Goal: Information Seeking & Learning: Learn about a topic

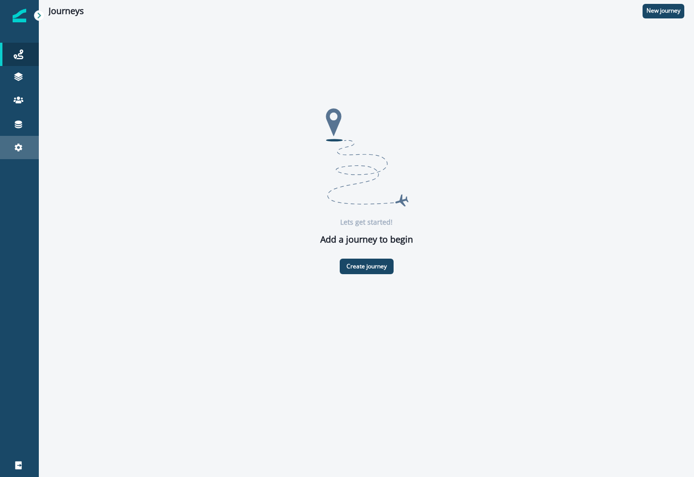
click at [25, 145] on div "Settings" at bounding box center [19, 148] width 31 height 12
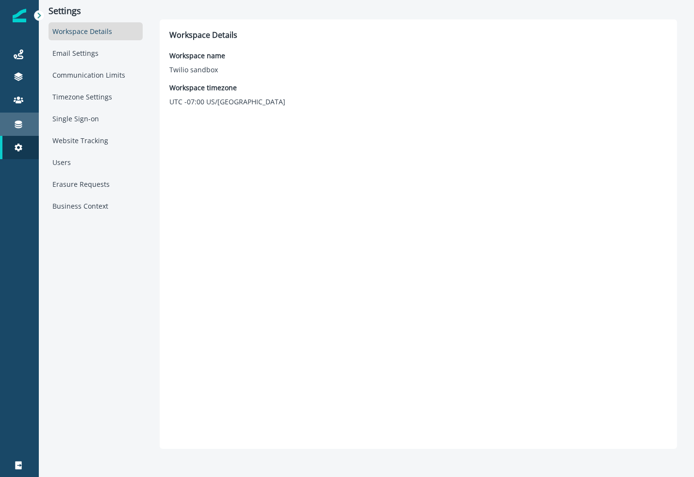
click at [24, 120] on div "Connections" at bounding box center [19, 125] width 31 height 12
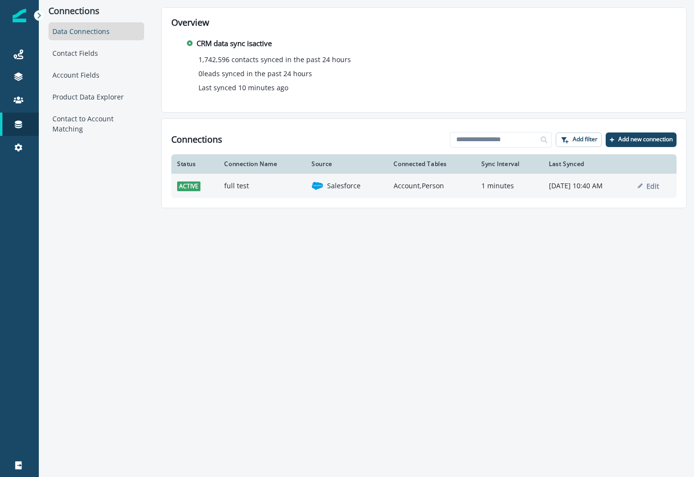
click at [230, 187] on td "full test" at bounding box center [262, 186] width 87 height 24
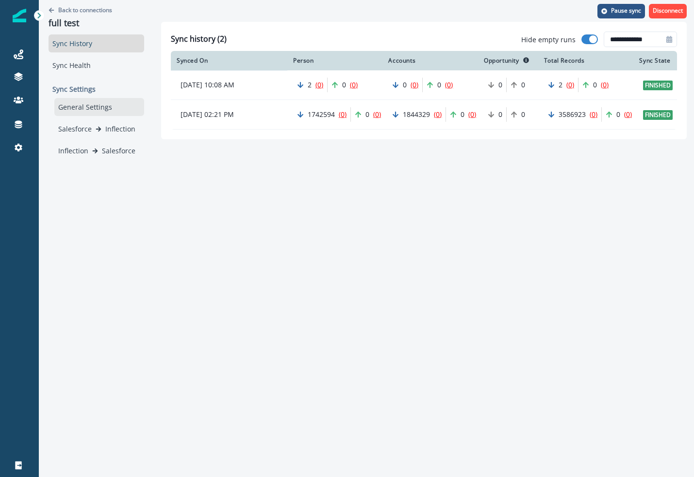
click at [90, 108] on div "General Settings" at bounding box center [99, 107] width 90 height 18
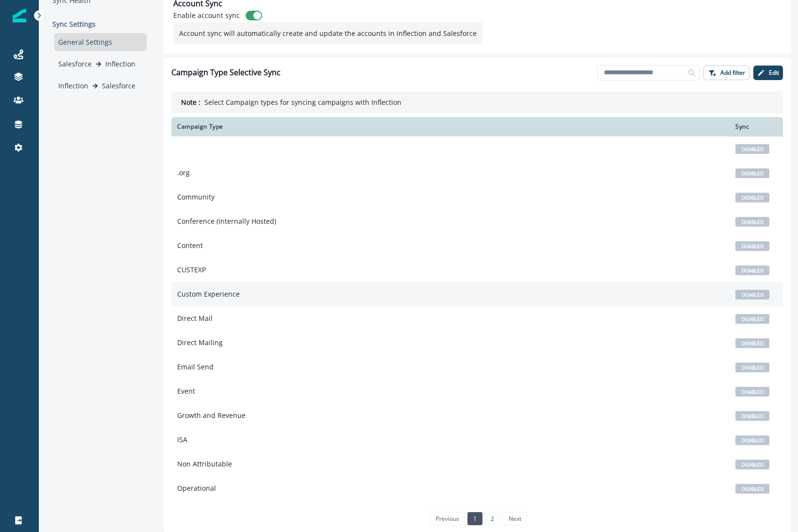
scroll to position [66, 0]
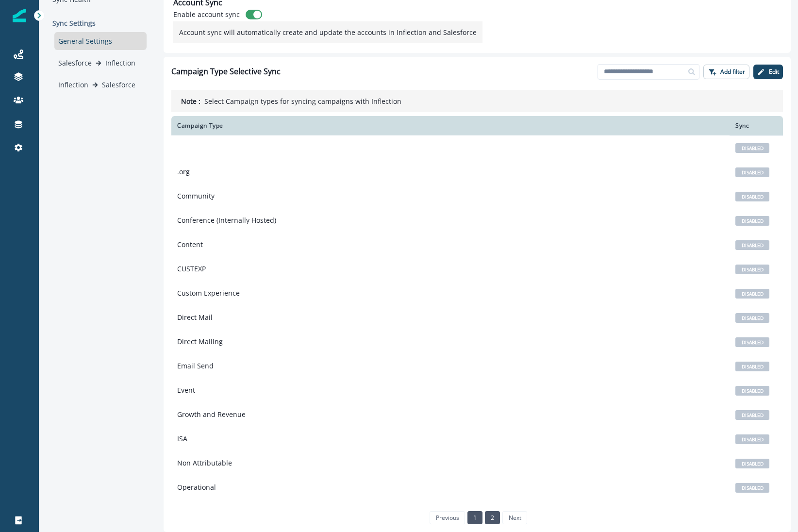
click at [493, 477] on link "2" at bounding box center [492, 517] width 15 height 13
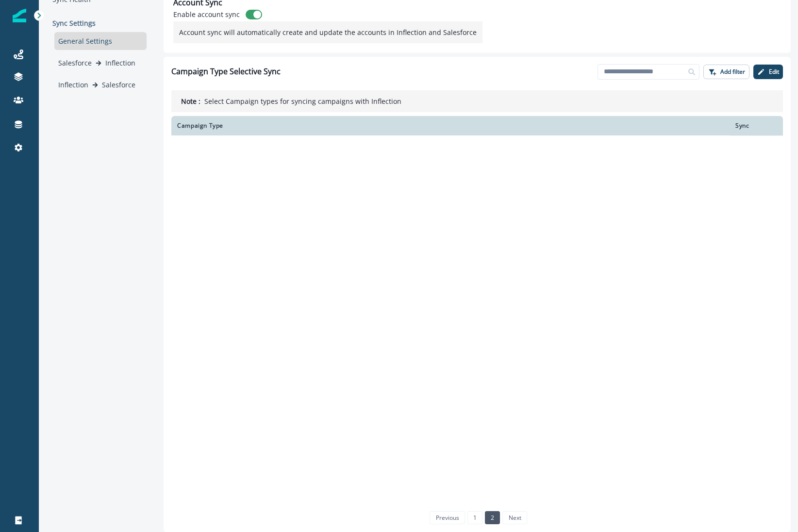
scroll to position [0, 0]
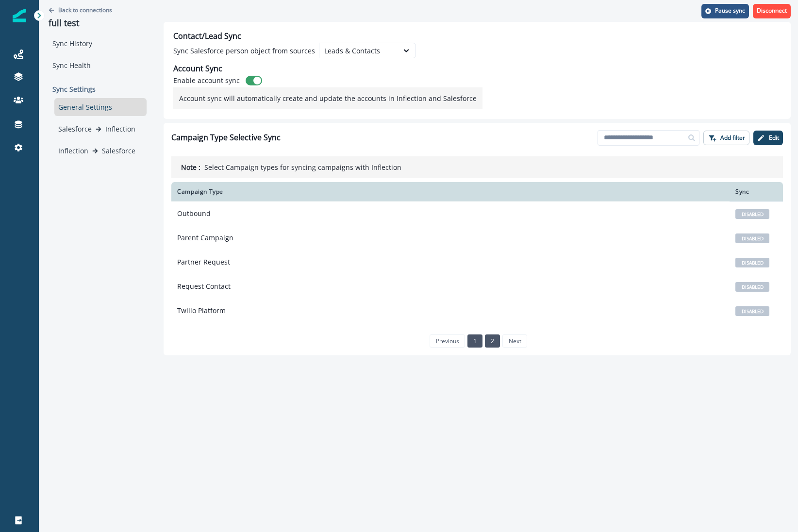
click at [472, 344] on link "1" at bounding box center [475, 341] width 15 height 13
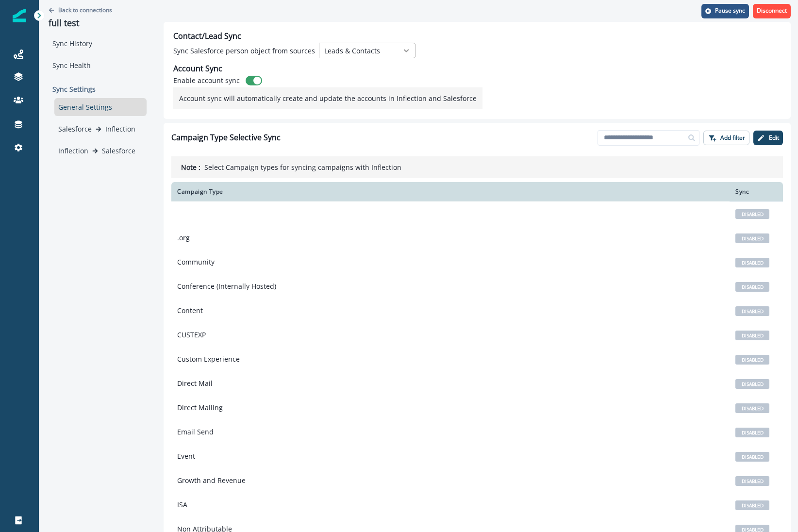
click at [398, 48] on div at bounding box center [406, 51] width 17 height 10
click at [482, 39] on div "Contact/Lead Sync Sync Salesforce person object from sources Leads & Contacts A…" at bounding box center [477, 70] width 627 height 97
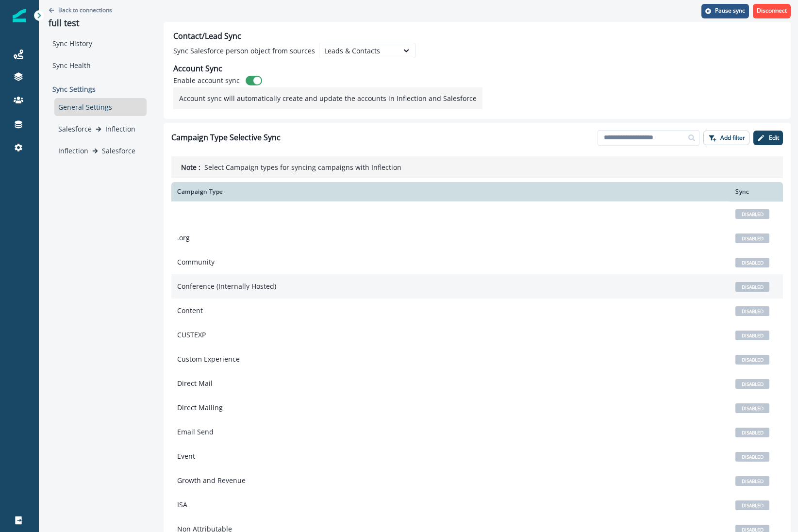
scroll to position [66, 0]
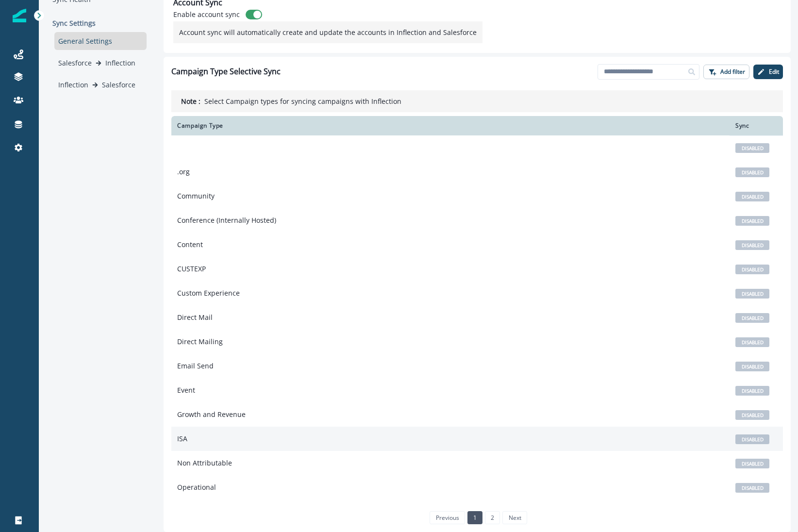
click at [194, 434] on td "ISA" at bounding box center [450, 439] width 559 height 24
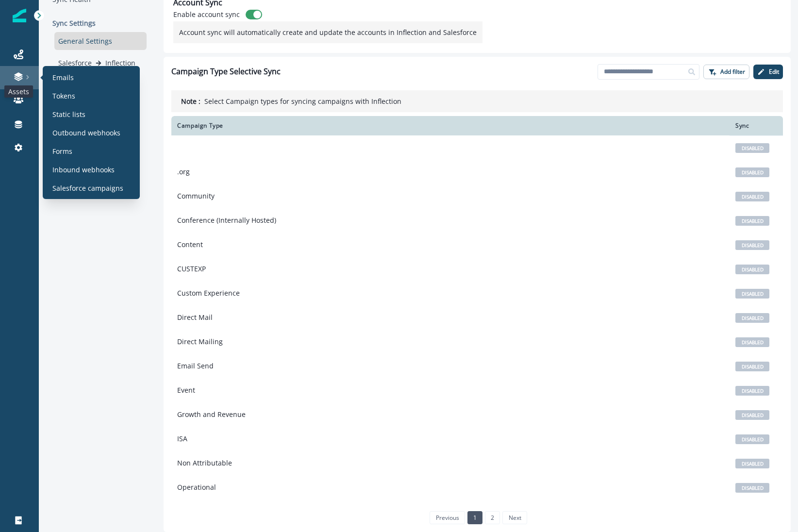
click at [17, 78] on icon at bounding box center [18, 77] width 8 height 3
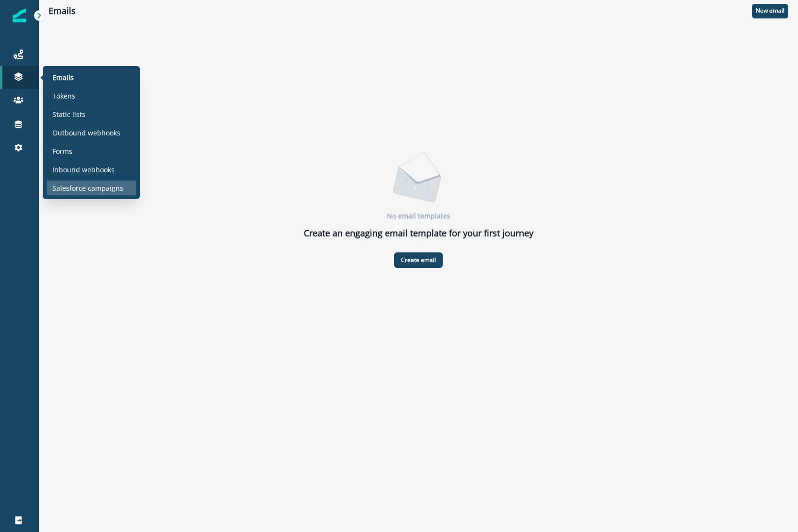
click at [99, 195] on div "Salesforce campaigns" at bounding box center [91, 188] width 89 height 15
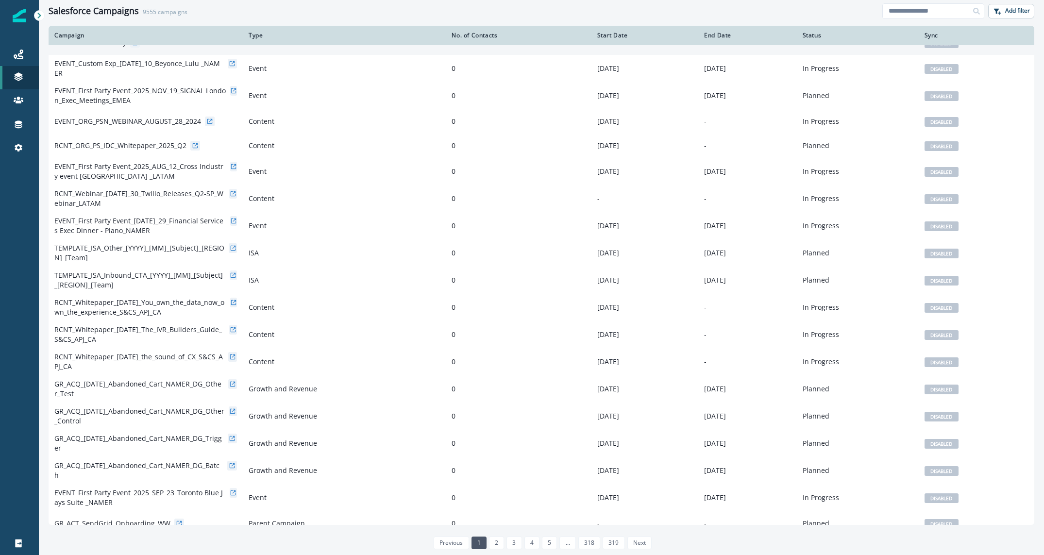
scroll to position [300, 0]
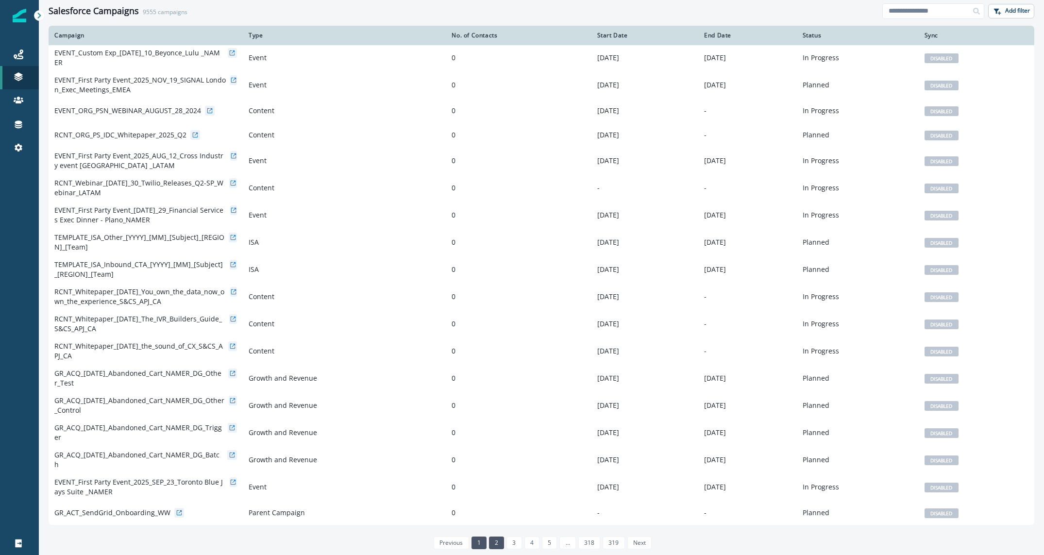
click at [503, 477] on link "2" at bounding box center [496, 543] width 15 height 13
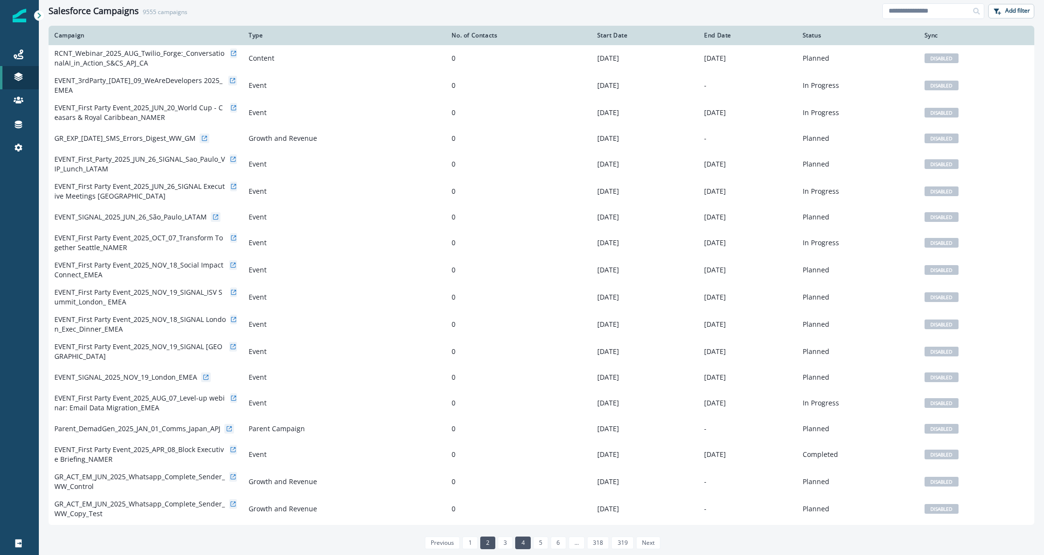
click at [518, 477] on link "4" at bounding box center [522, 543] width 15 height 13
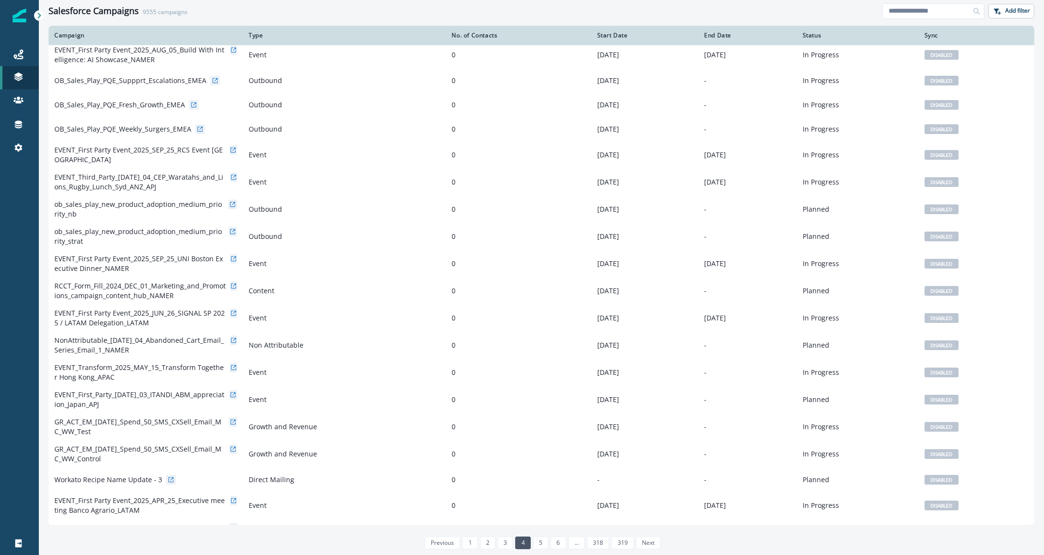
scroll to position [300, 0]
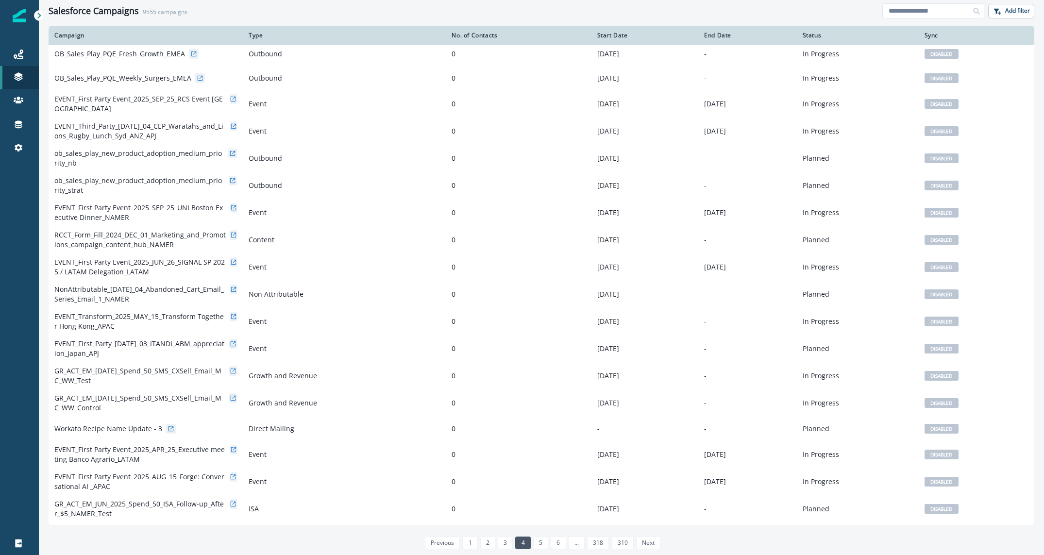
click at [38, 18] on icon at bounding box center [39, 15] width 7 height 7
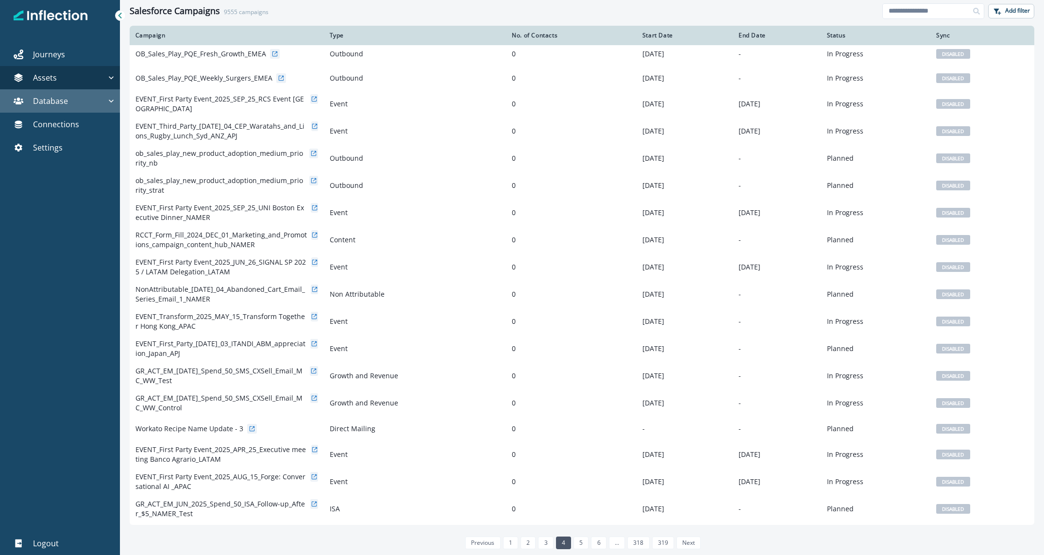
click at [104, 102] on div "Database" at bounding box center [55, 101] width 102 height 12
click at [78, 125] on div "Contacts" at bounding box center [63, 124] width 98 height 15
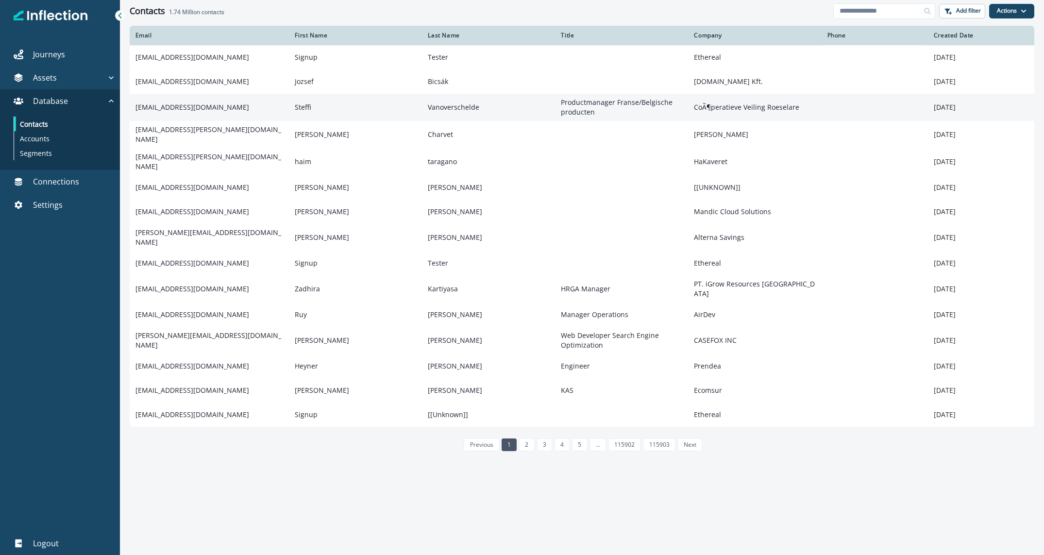
click at [181, 106] on td "[EMAIL_ADDRESS][DOMAIN_NAME]" at bounding box center [210, 107] width 160 height 27
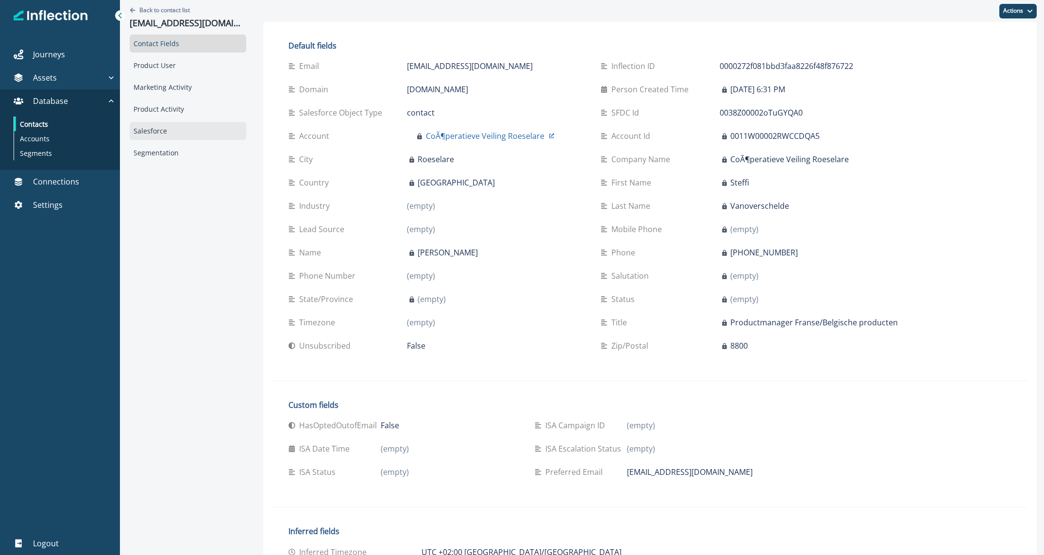
click at [159, 124] on div "Salesforce" at bounding box center [188, 131] width 117 height 18
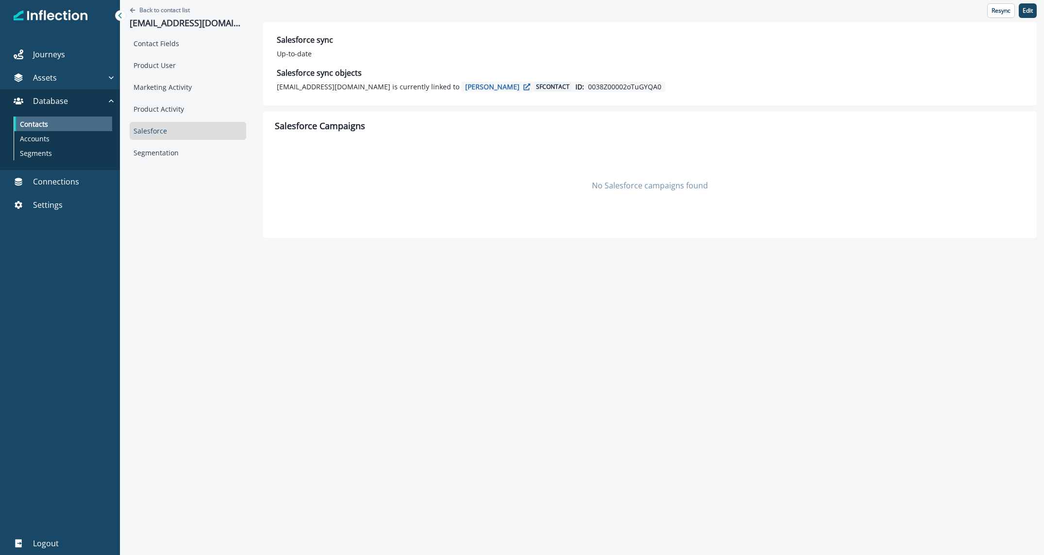
click at [70, 124] on div "Contacts" at bounding box center [63, 124] width 98 height 15
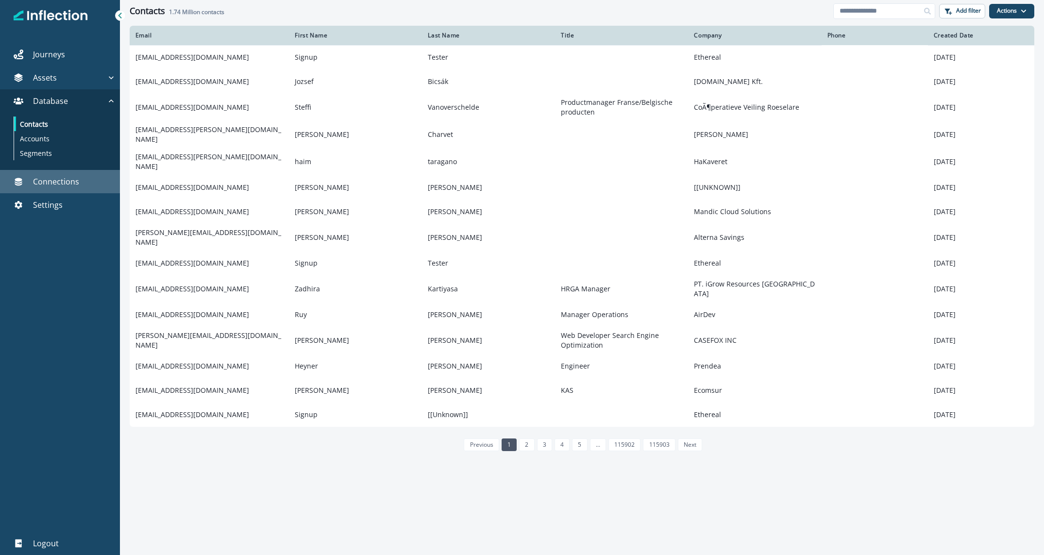
click at [55, 186] on p "Connections" at bounding box center [56, 182] width 46 height 12
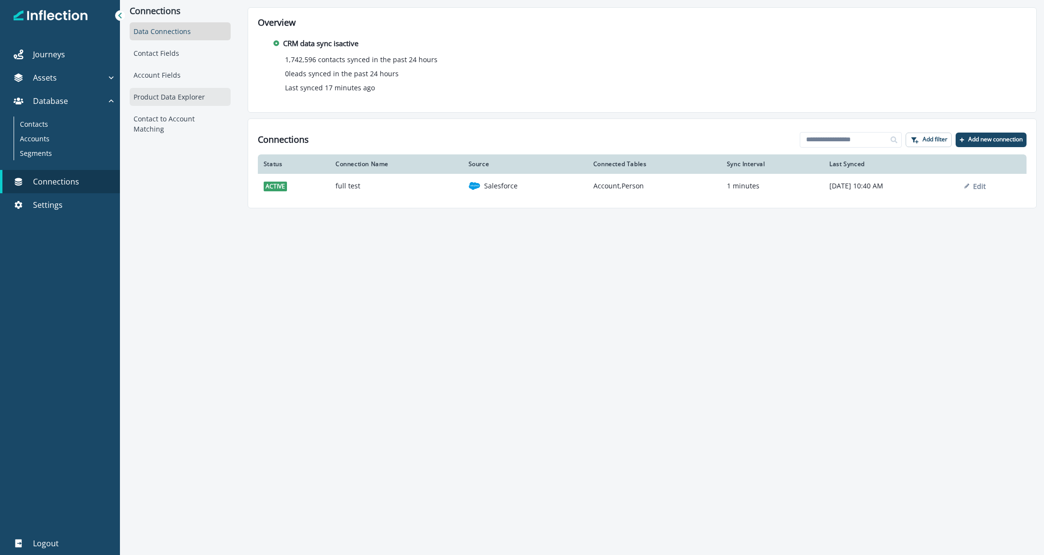
click at [167, 98] on div "Product Data Explorer" at bounding box center [180, 97] width 101 height 18
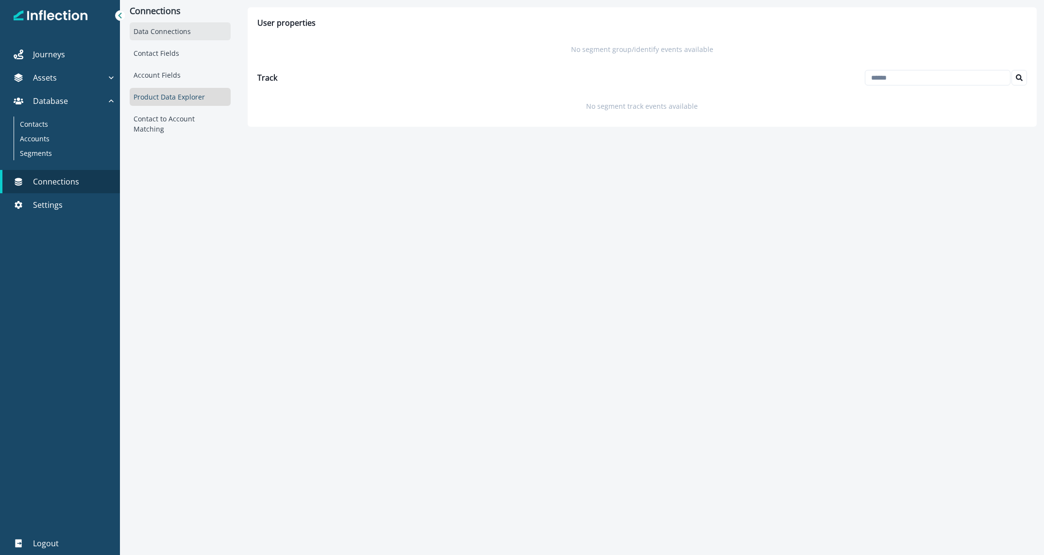
click at [162, 27] on div "Data Connections" at bounding box center [180, 31] width 101 height 18
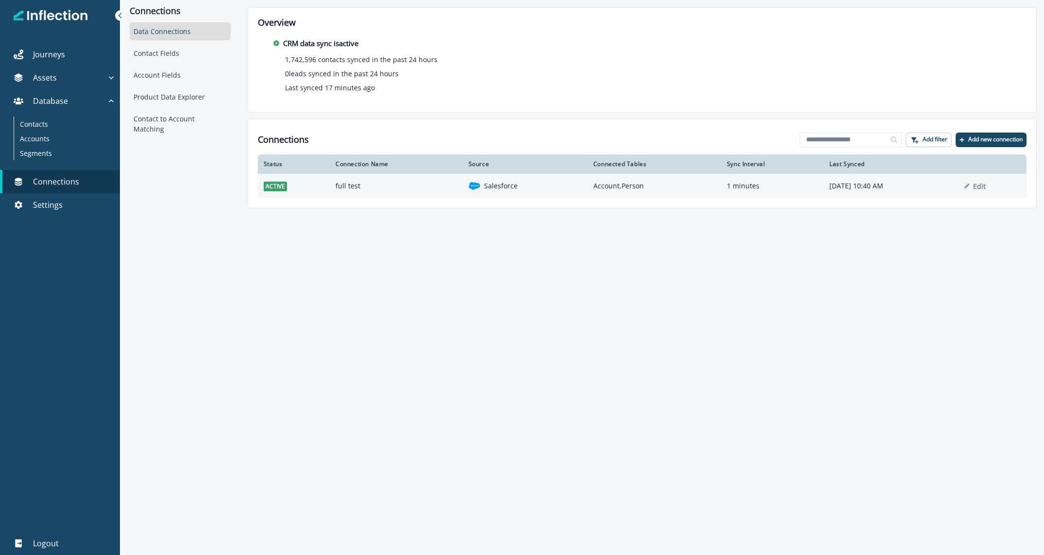
click at [372, 186] on td "full test" at bounding box center [396, 186] width 133 height 24
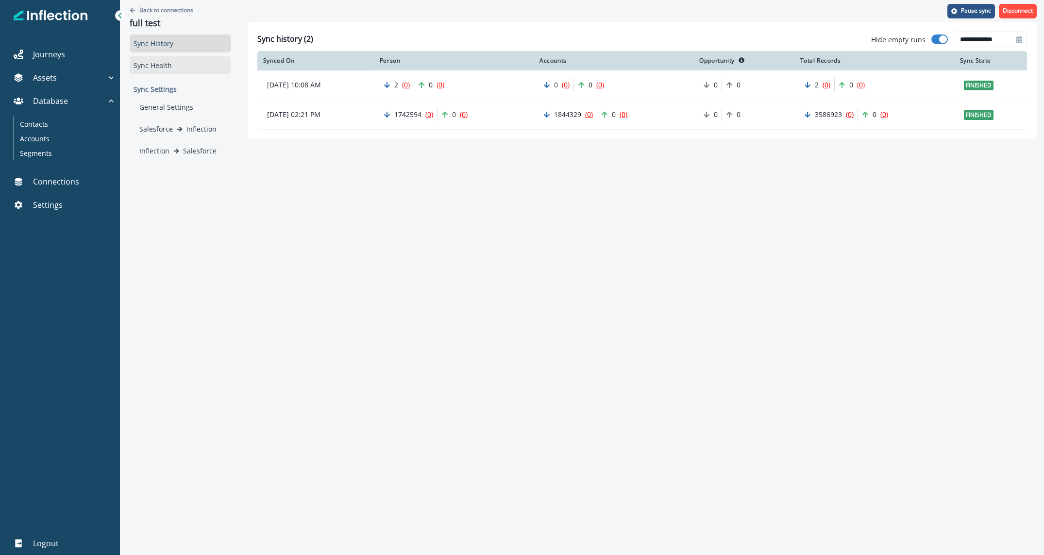
click at [186, 67] on div "Sync Health" at bounding box center [180, 65] width 101 height 18
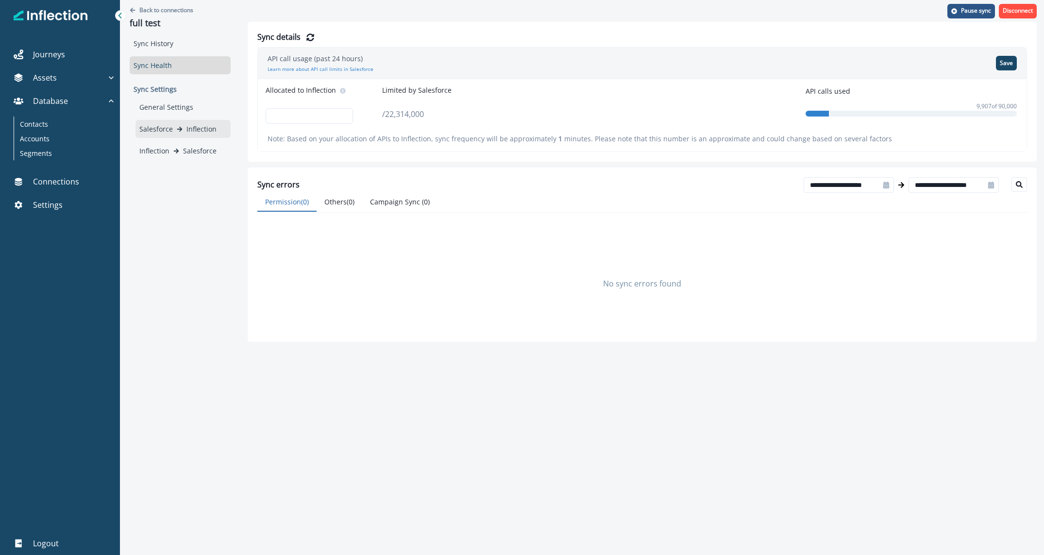
click at [179, 130] on icon at bounding box center [179, 128] width 5 height 5
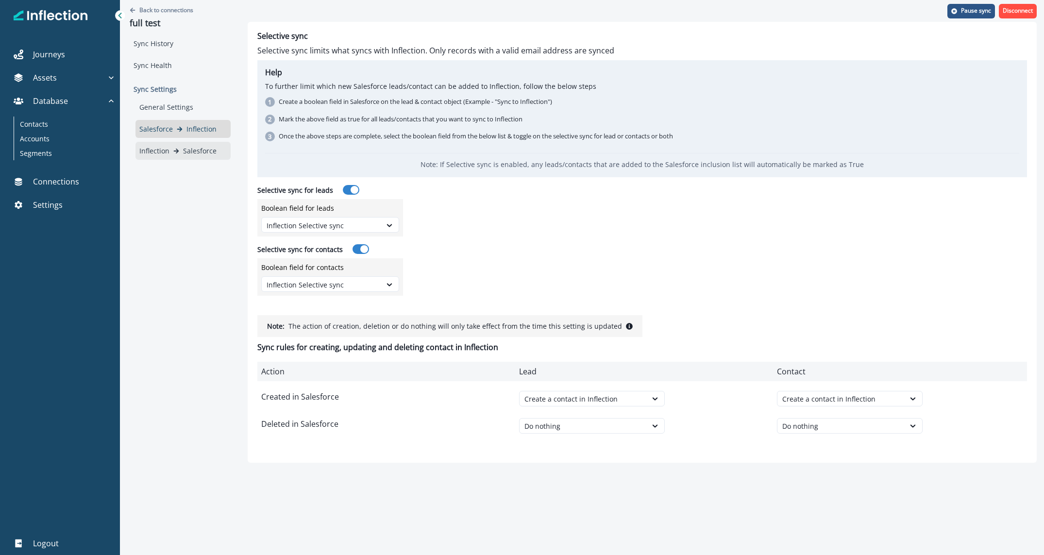
click at [173, 151] on icon at bounding box center [176, 151] width 6 height 6
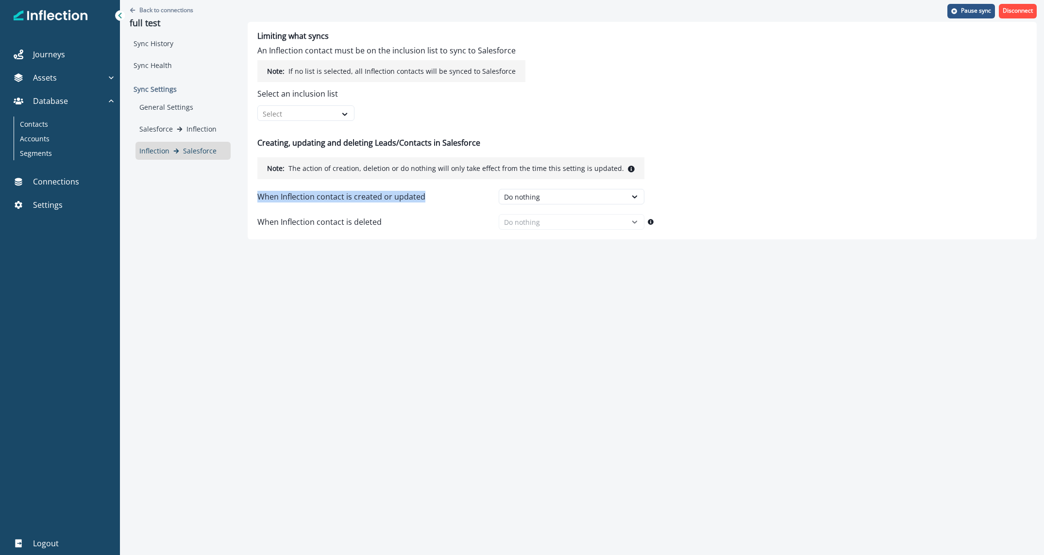
drag, startPoint x: 427, startPoint y: 199, endPoint x: 254, endPoint y: 197, distance: 172.9
click at [254, 197] on div "Limiting what syncs An Inflection contact must be on the inclusion list to sync…" at bounding box center [642, 131] width 789 height 218
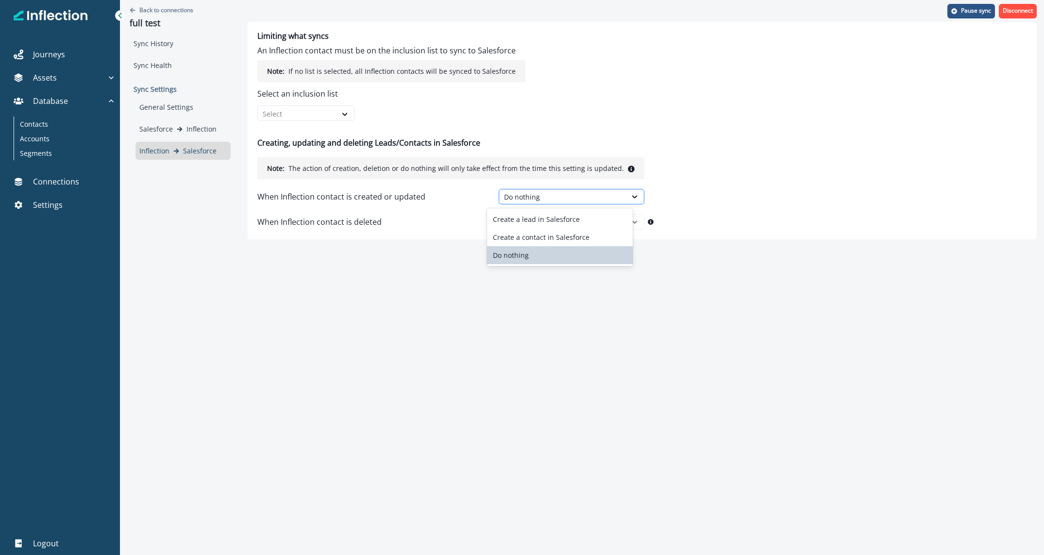
click at [597, 198] on div "Do nothing" at bounding box center [563, 197] width 118 height 10
click at [694, 178] on div "Limiting what syncs An Inflection contact must be on the inclusion list to sync…" at bounding box center [642, 131] width 789 height 218
click at [309, 112] on div at bounding box center [297, 114] width 69 height 12
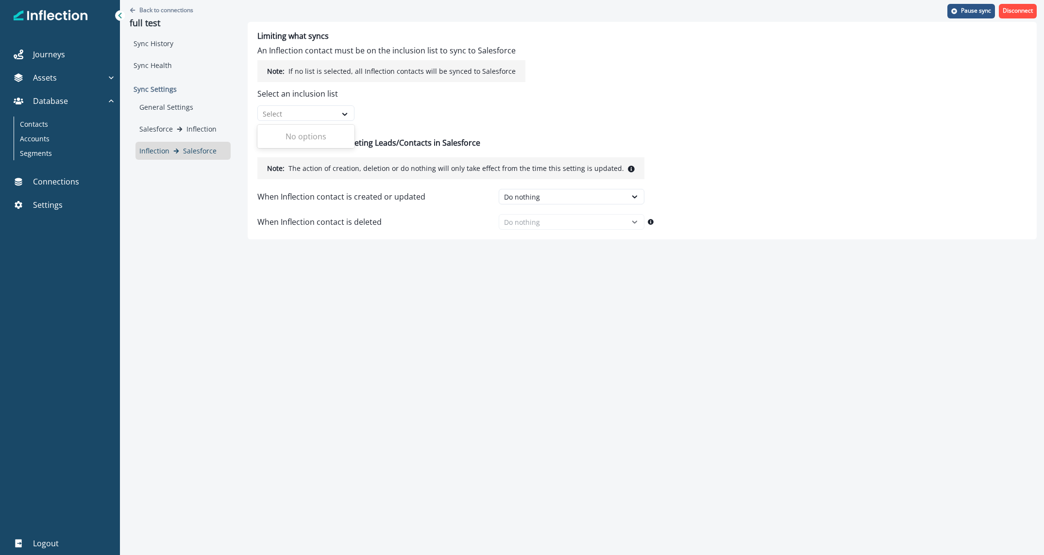
click at [399, 107] on div "Use Up and Down to choose options, press Enter to select the currently focused …" at bounding box center [330, 110] width 146 height 21
click at [340, 111] on icon at bounding box center [344, 114] width 9 height 10
click at [435, 97] on p "Select an inclusion list" at bounding box center [391, 94] width 268 height 12
click at [99, 80] on div "Assets" at bounding box center [55, 78] width 102 height 12
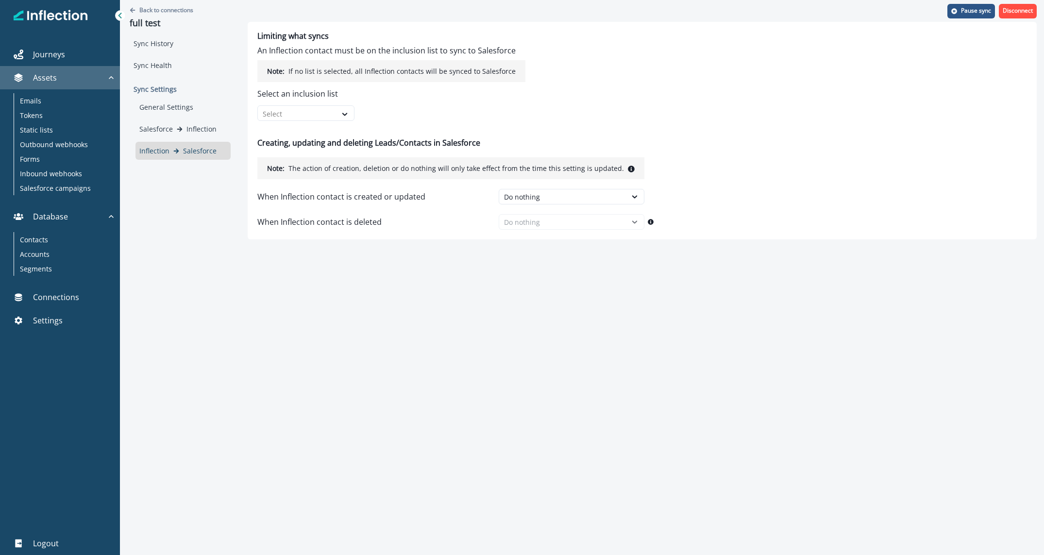
click at [91, 76] on div "Assets" at bounding box center [55, 78] width 102 height 12
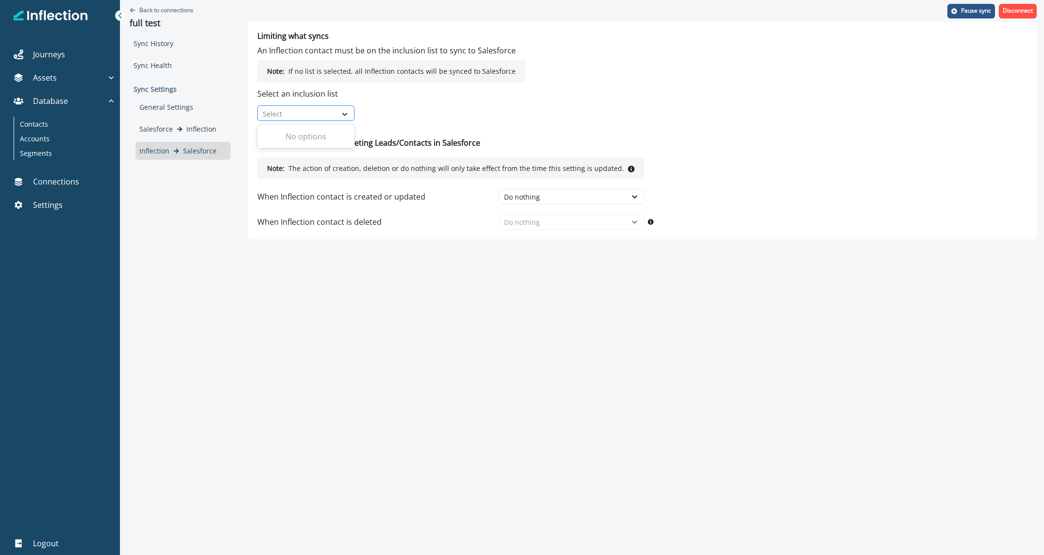
click at [344, 113] on icon at bounding box center [344, 114] width 9 height 10
click at [415, 102] on div "Limiting what syncs An Inflection contact must be on the inclusion list to sync…" at bounding box center [391, 76] width 268 height 89
click at [586, 203] on div "Do nothing" at bounding box center [572, 197] width 146 height 16
click at [694, 121] on div "Limiting what syncs An Inflection contact must be on the inclusion list to sync…" at bounding box center [642, 131] width 789 height 218
click at [160, 67] on div "Sync Health" at bounding box center [180, 65] width 101 height 18
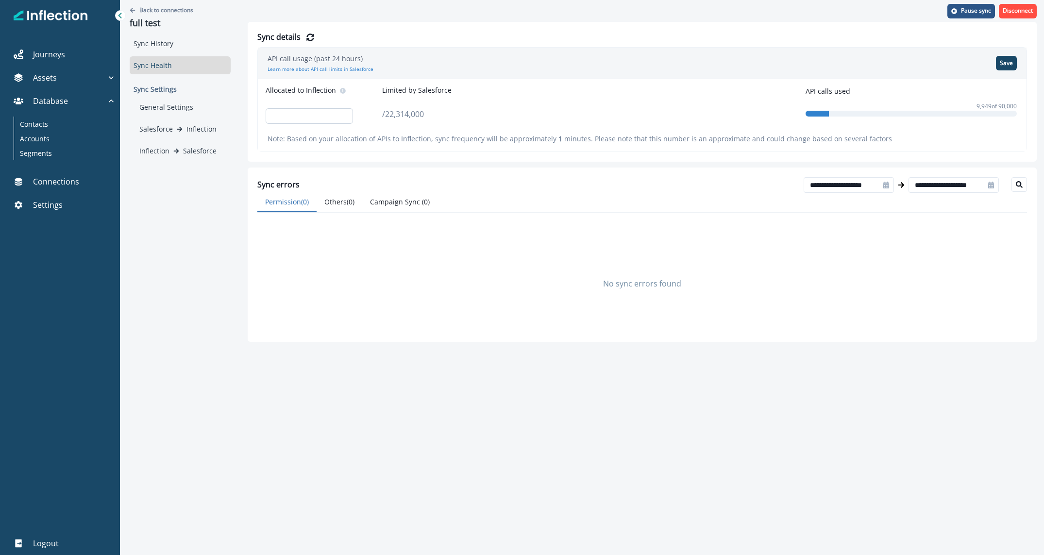
click at [298, 115] on input "*****" at bounding box center [309, 116] width 87 height 16
click at [167, 213] on div "Back to connections full test Sync History Sync Health Sync Settings General Se…" at bounding box center [180, 171] width 120 height 342
click at [177, 126] on icon at bounding box center [180, 129] width 6 height 6
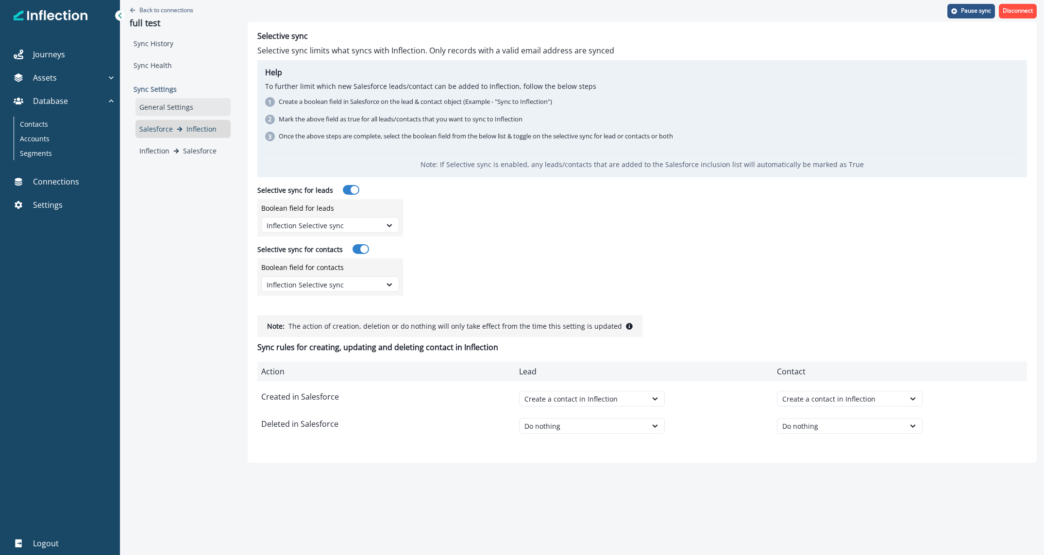
click at [168, 106] on div "General Settings" at bounding box center [182, 107] width 95 height 18
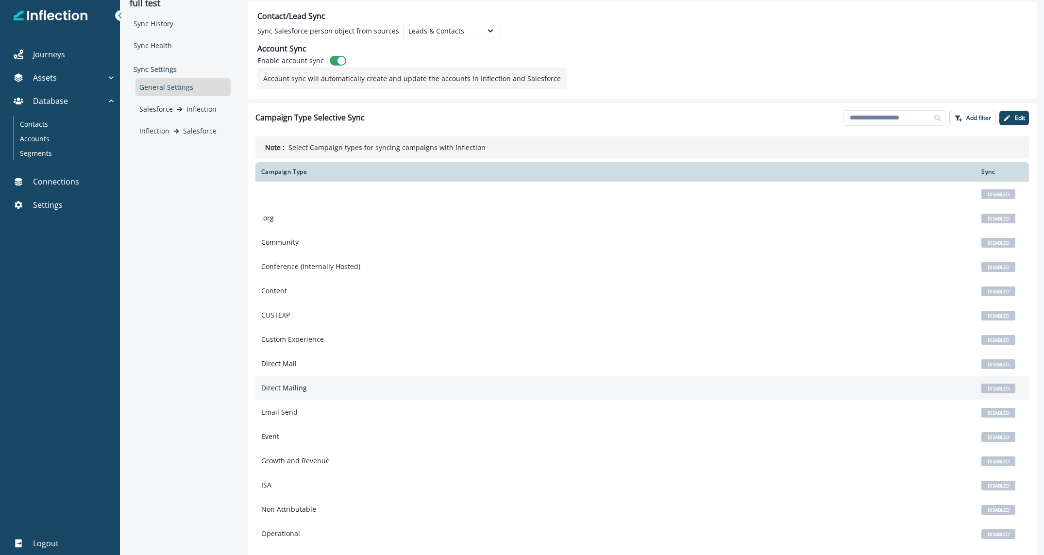
scroll to position [43, 0]
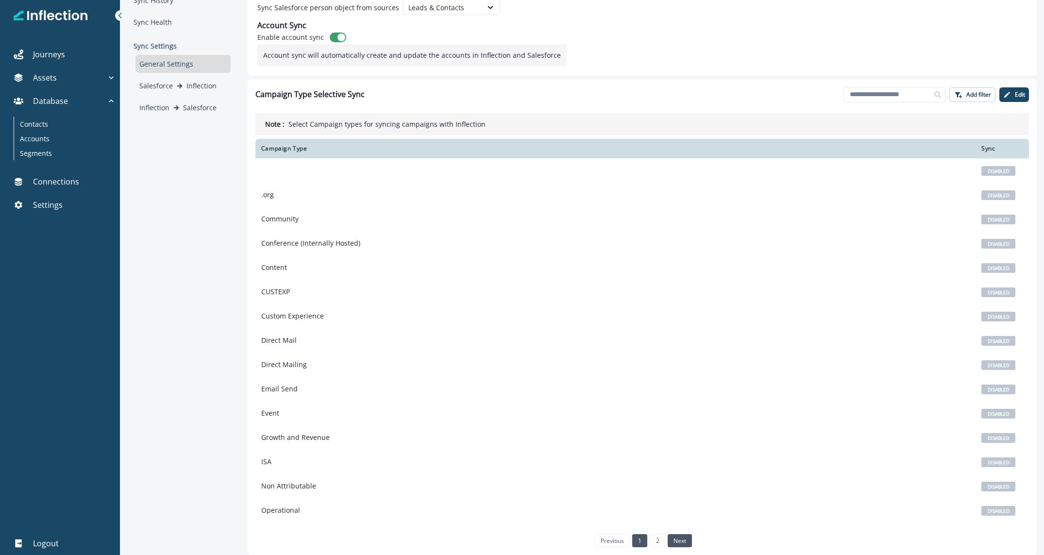
click at [678, 477] on link "next" at bounding box center [680, 540] width 24 height 13
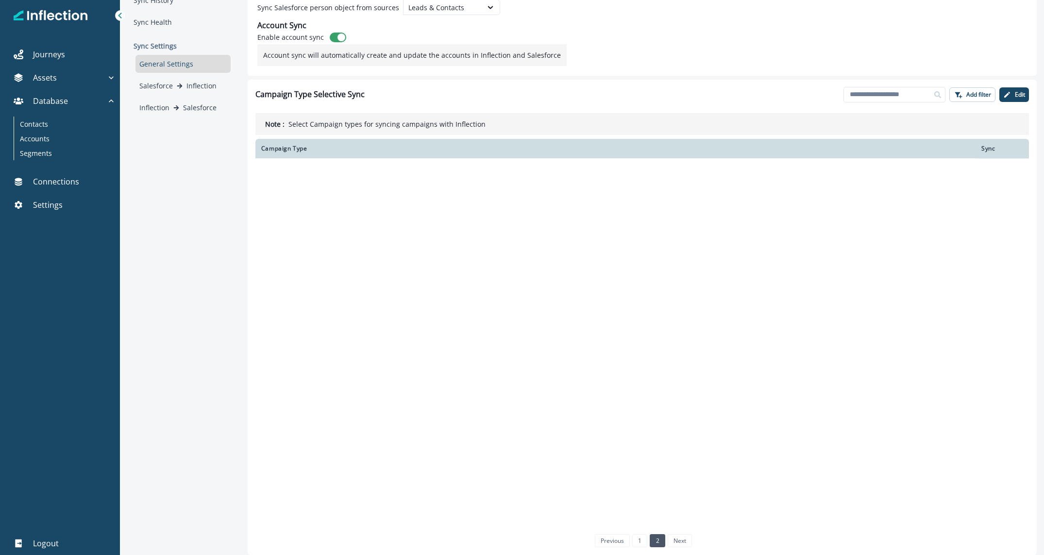
scroll to position [0, 0]
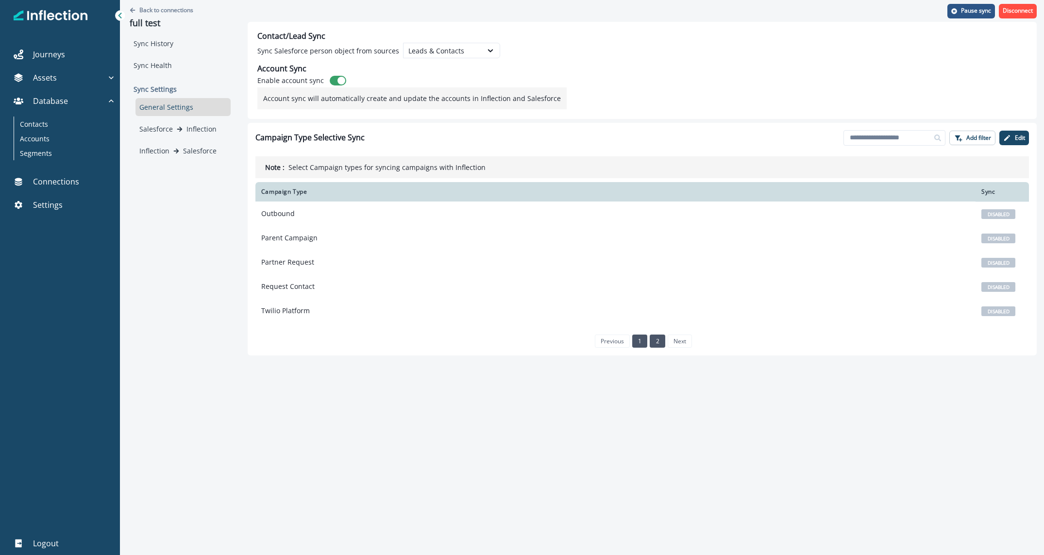
click at [633, 339] on link "1" at bounding box center [639, 341] width 15 height 13
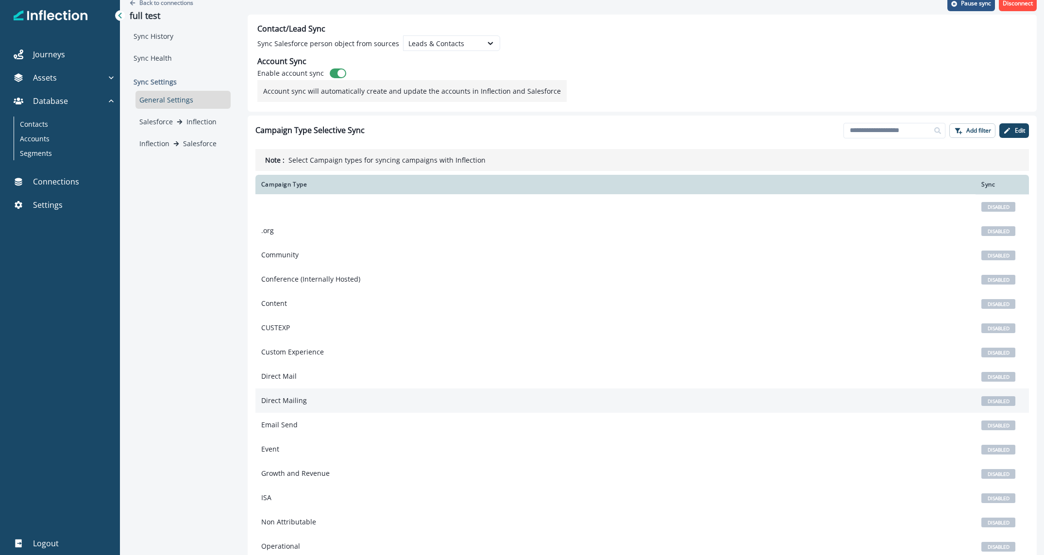
scroll to position [43, 0]
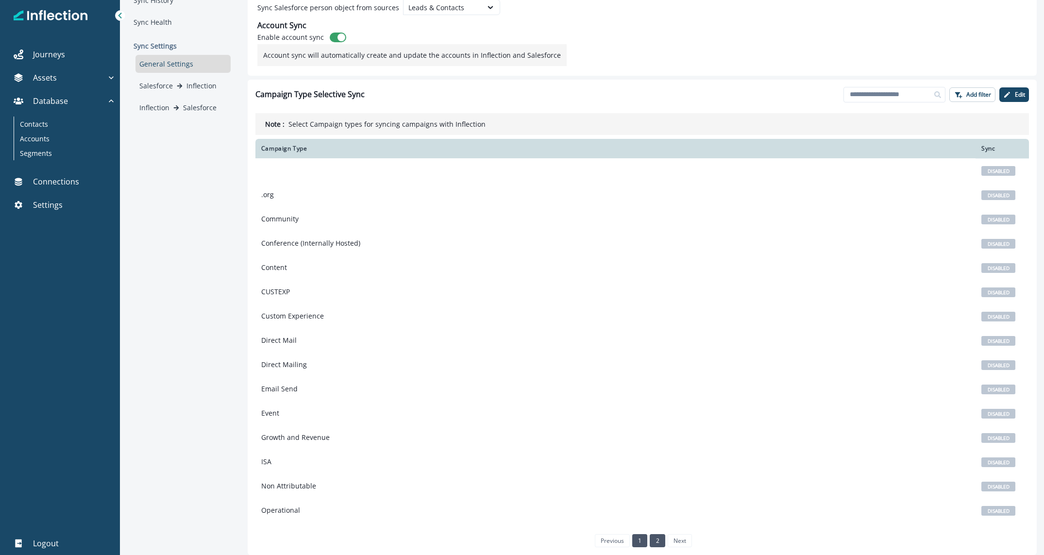
click at [655, 477] on link "2" at bounding box center [657, 540] width 15 height 13
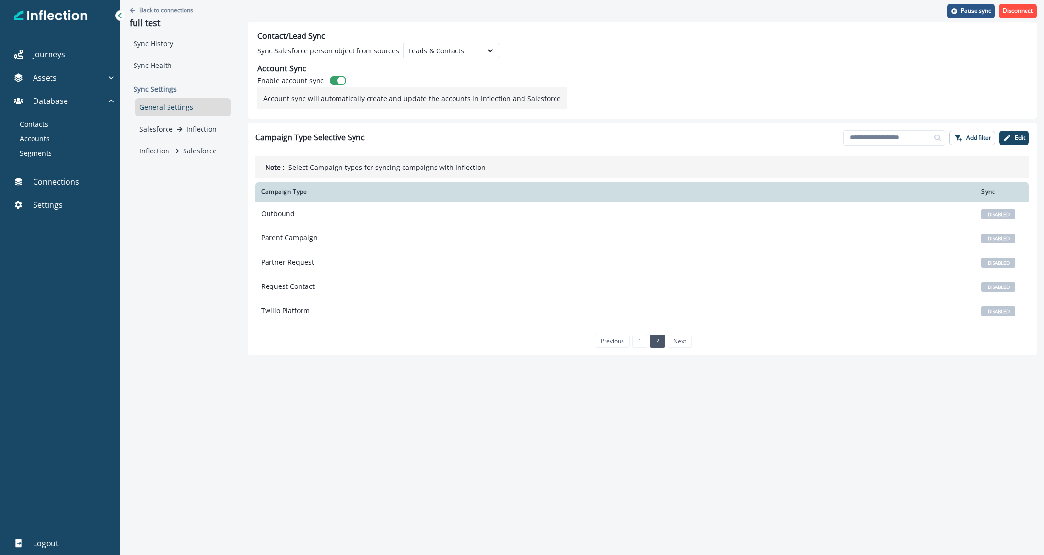
scroll to position [0, 0]
click at [639, 337] on link "1" at bounding box center [639, 341] width 15 height 13
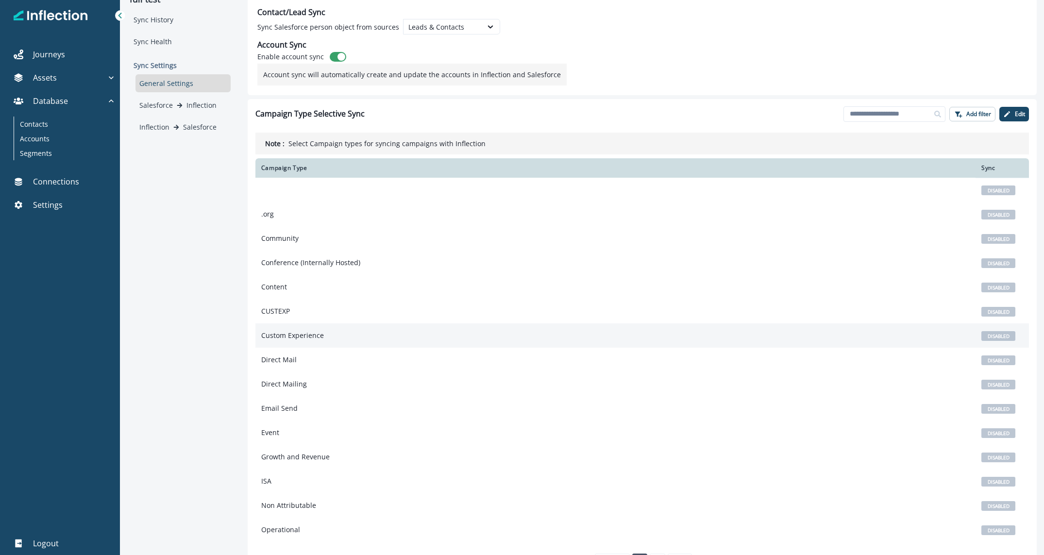
scroll to position [43, 0]
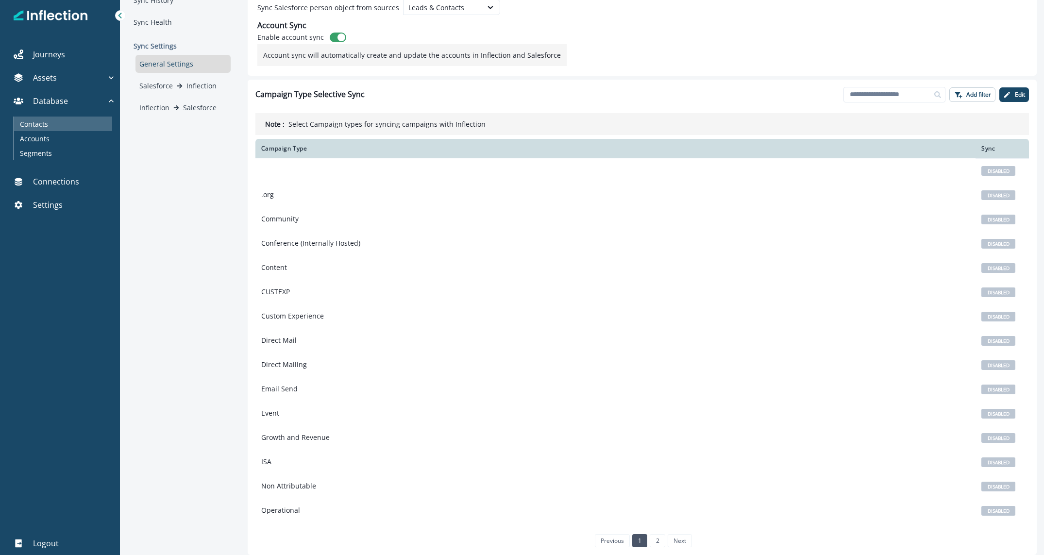
click at [48, 126] on div "Contacts" at bounding box center [63, 124] width 98 height 15
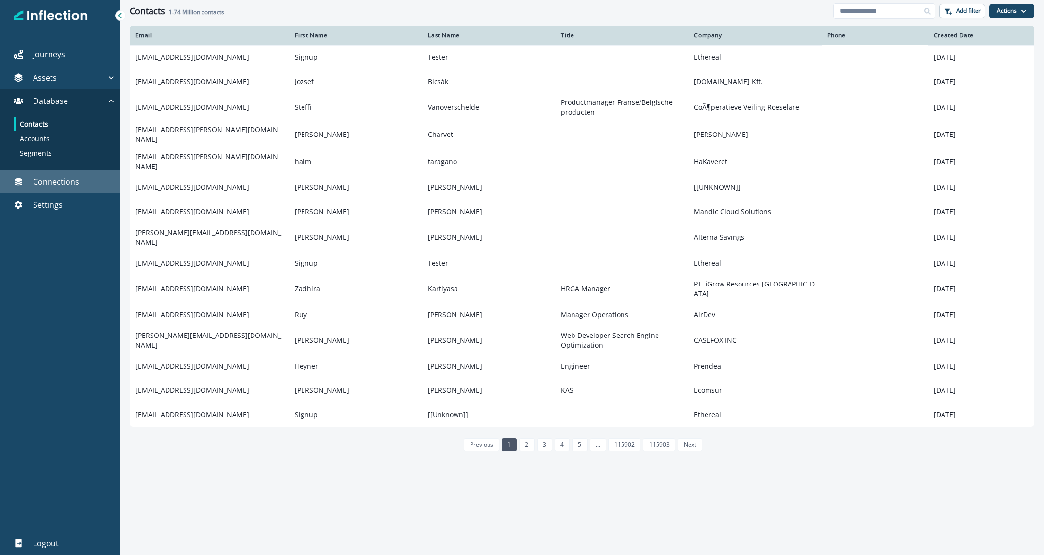
click at [55, 181] on p "Connections" at bounding box center [56, 182] width 46 height 12
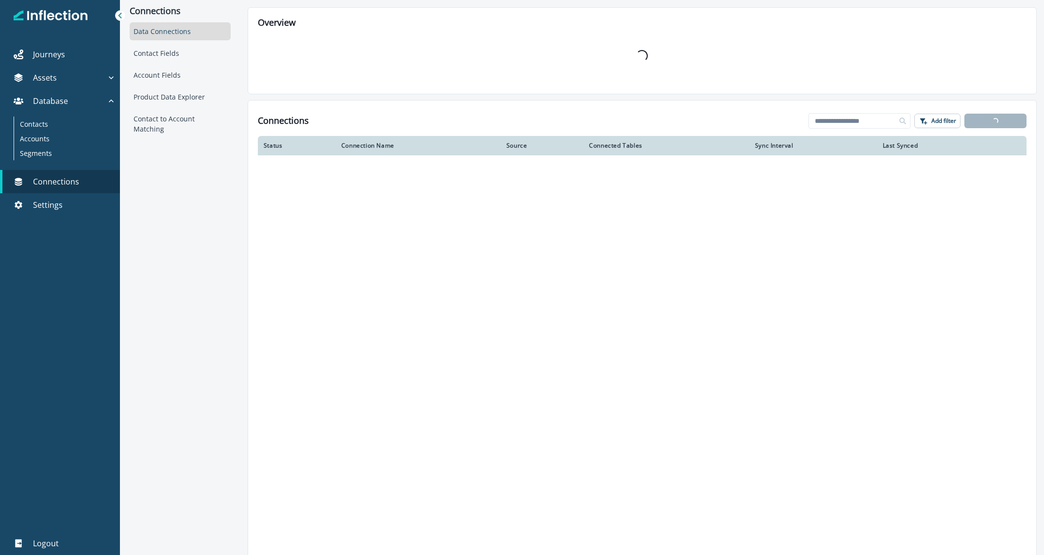
click at [373, 68] on div "Loading..." at bounding box center [642, 56] width 769 height 56
click at [186, 242] on div "Connections Data Connections Contact Fields Account Fields Product Data Explore…" at bounding box center [180, 277] width 120 height 555
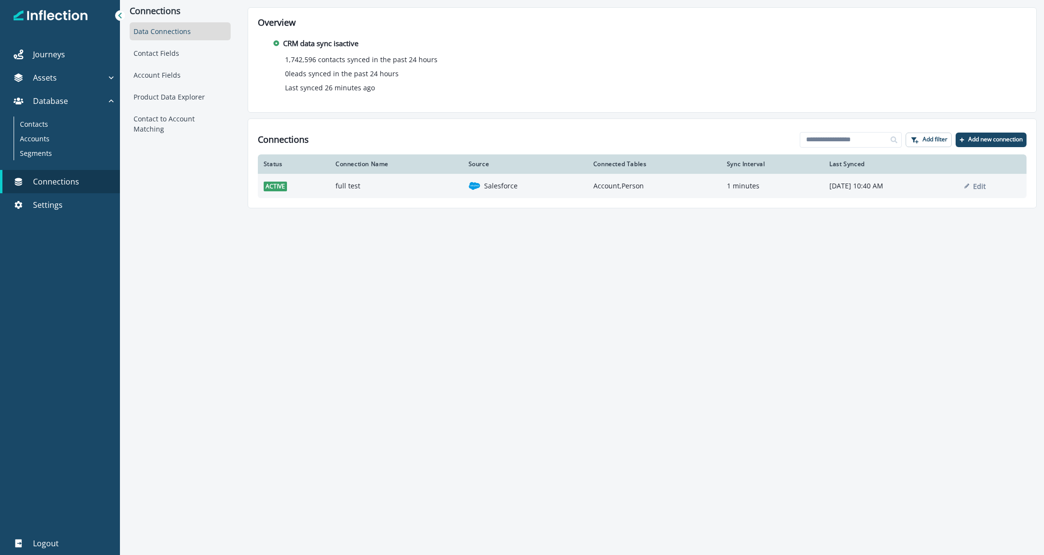
click at [330, 189] on td "full test" at bounding box center [396, 186] width 133 height 24
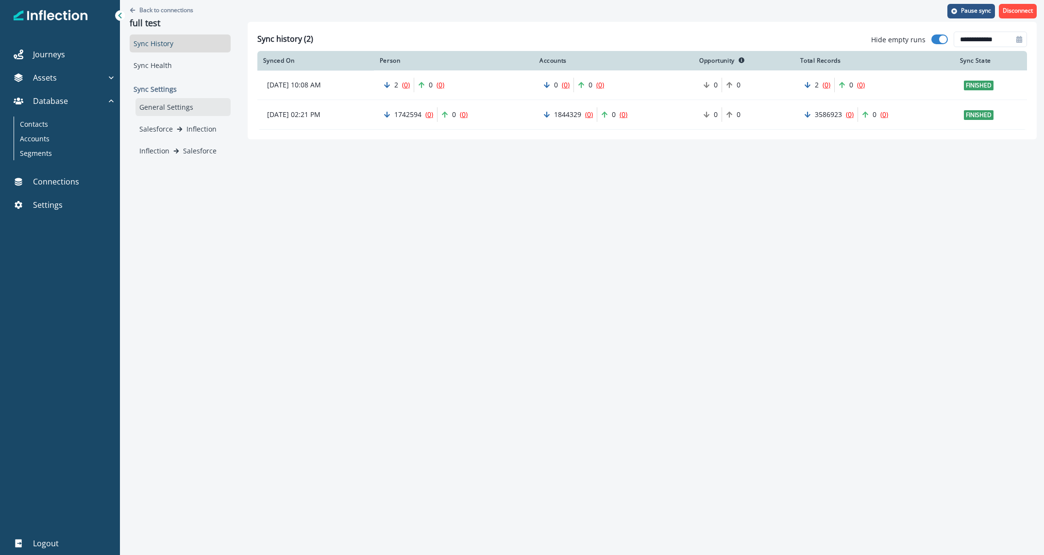
click at [165, 108] on div "General Settings" at bounding box center [182, 107] width 95 height 18
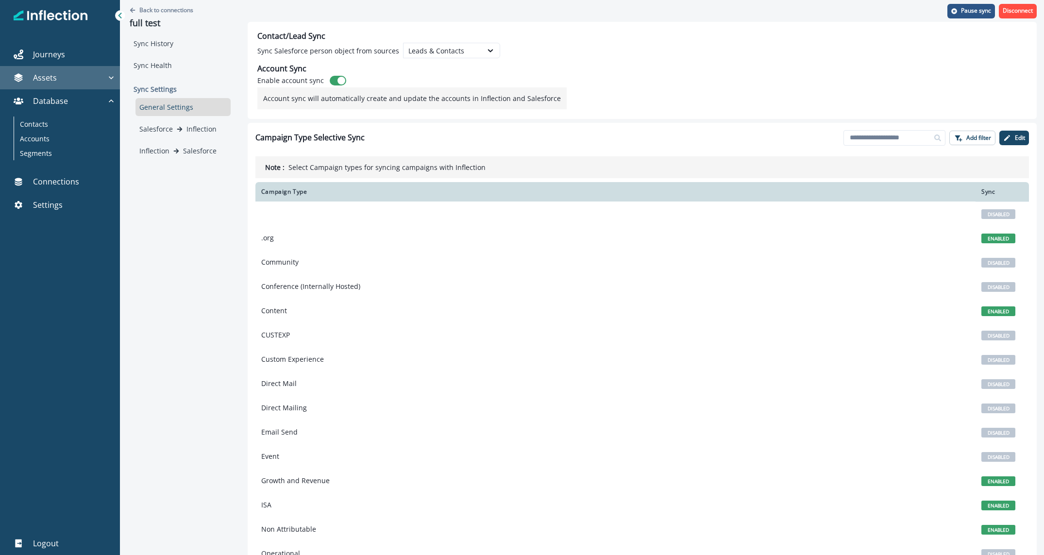
click at [58, 74] on div "Assets" at bounding box center [55, 78] width 102 height 12
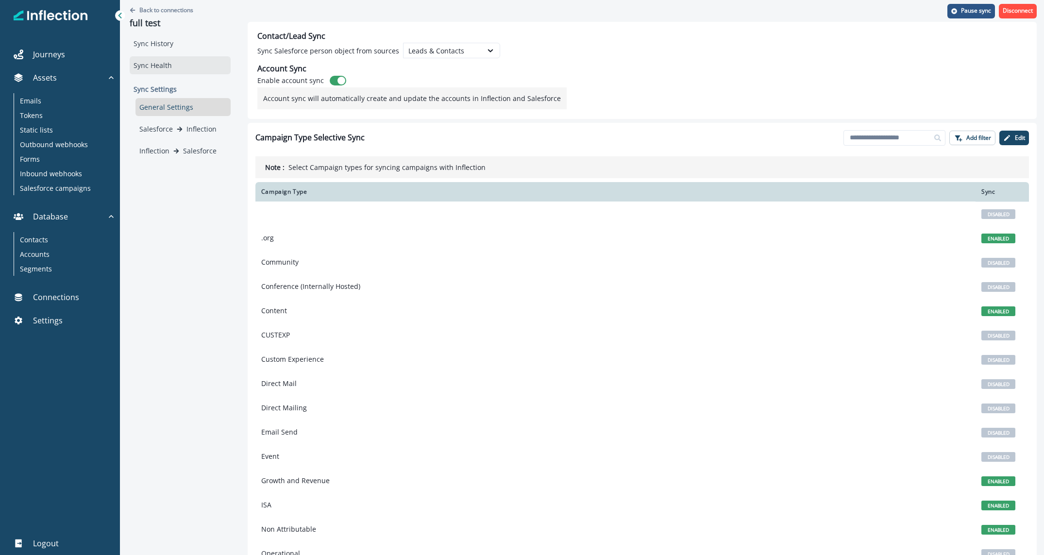
click at [165, 62] on div "Sync Health" at bounding box center [180, 65] width 101 height 18
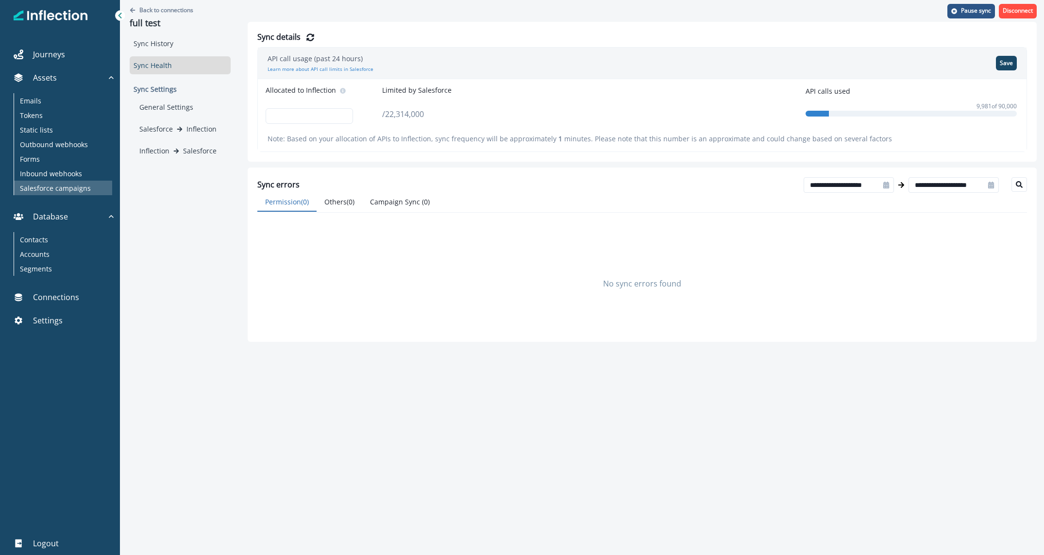
click at [53, 185] on p "Salesforce campaigns" at bounding box center [55, 188] width 71 height 10
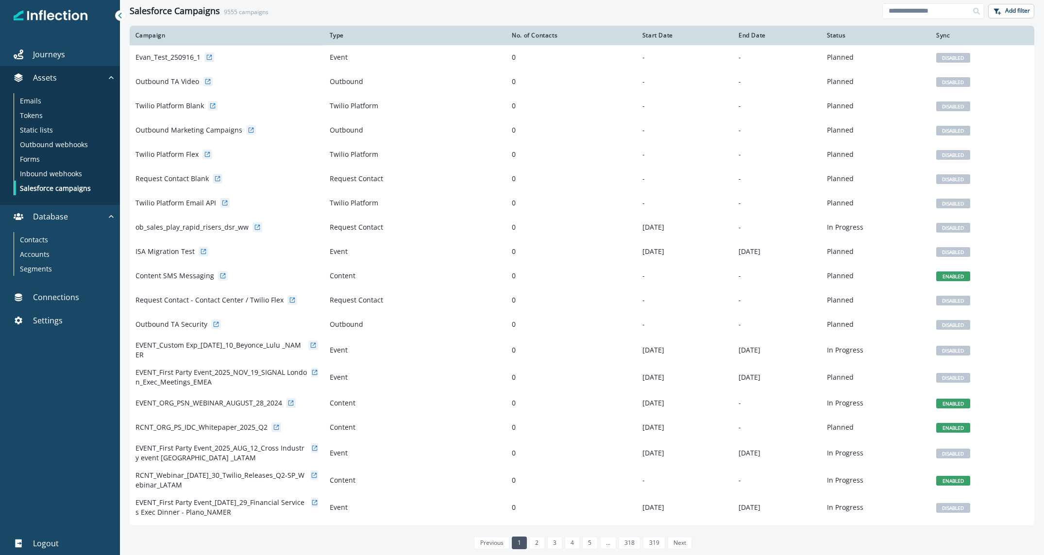
click at [694, 34] on div "Sync" at bounding box center [982, 36] width 92 height 8
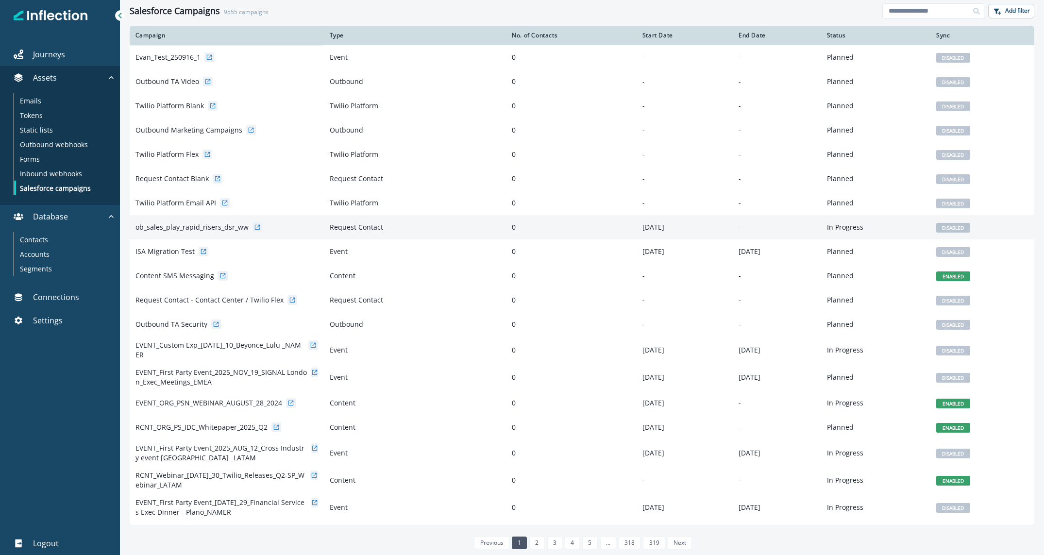
scroll to position [300, 0]
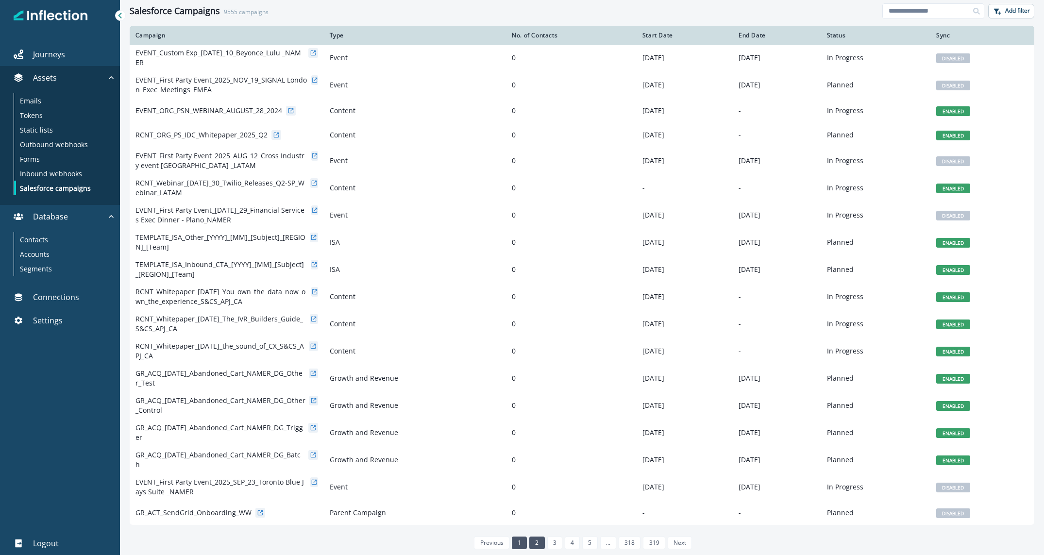
click at [541, 477] on link "2" at bounding box center [536, 543] width 15 height 13
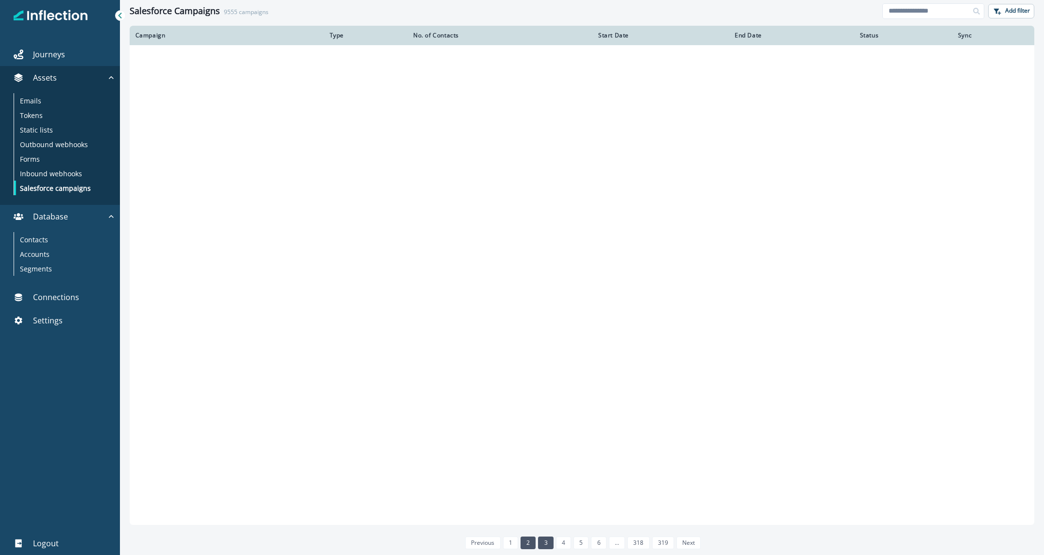
scroll to position [300, 0]
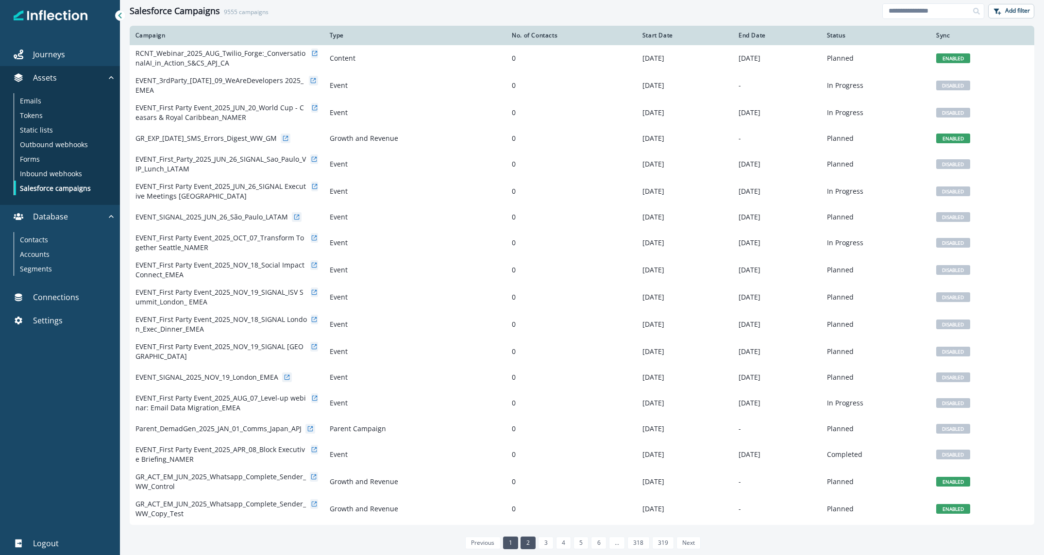
click at [511, 477] on link "1" at bounding box center [510, 543] width 15 height 13
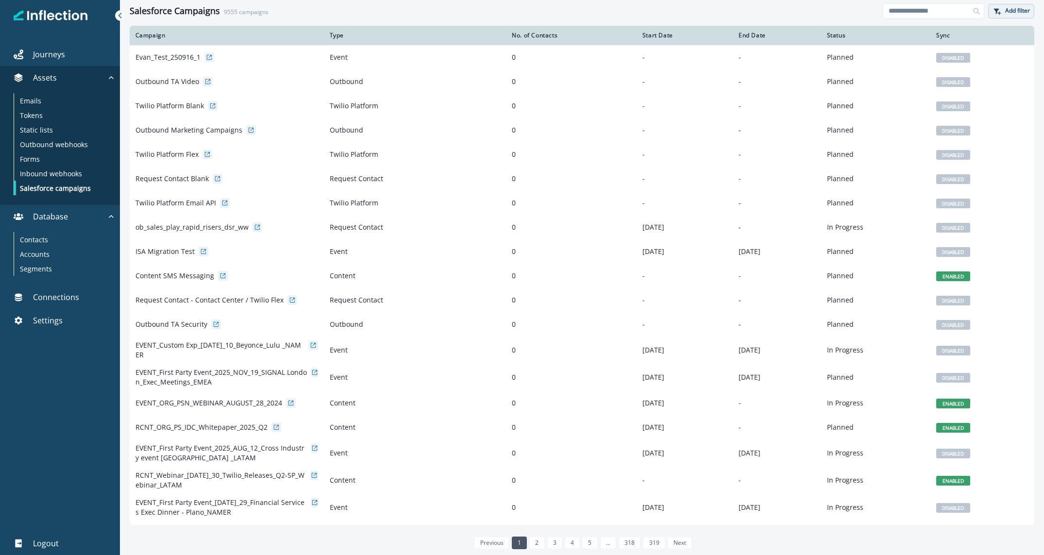
click at [694, 9] on button "Add filter" at bounding box center [1011, 11] width 46 height 15
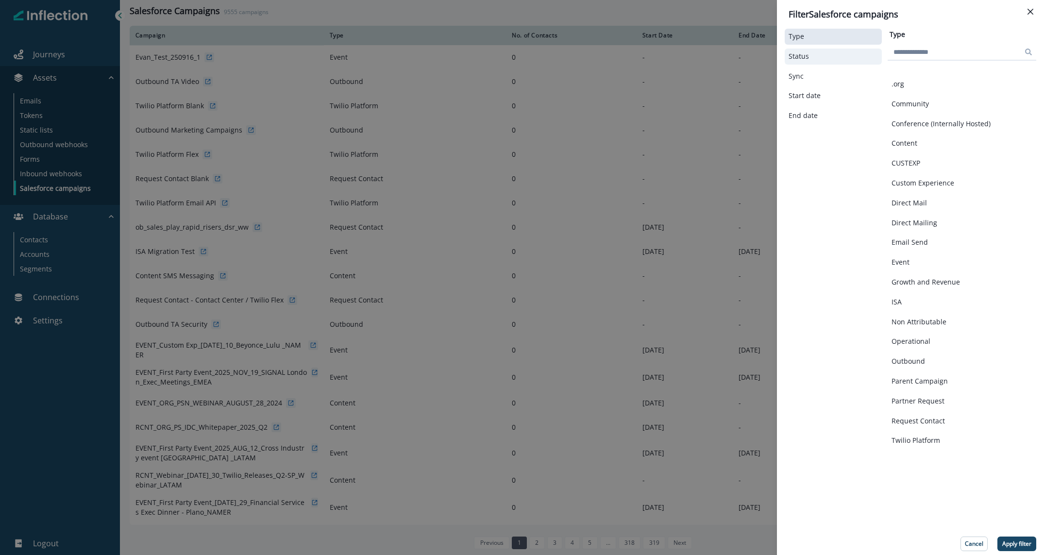
click at [694, 58] on button "Status" at bounding box center [833, 56] width 89 height 8
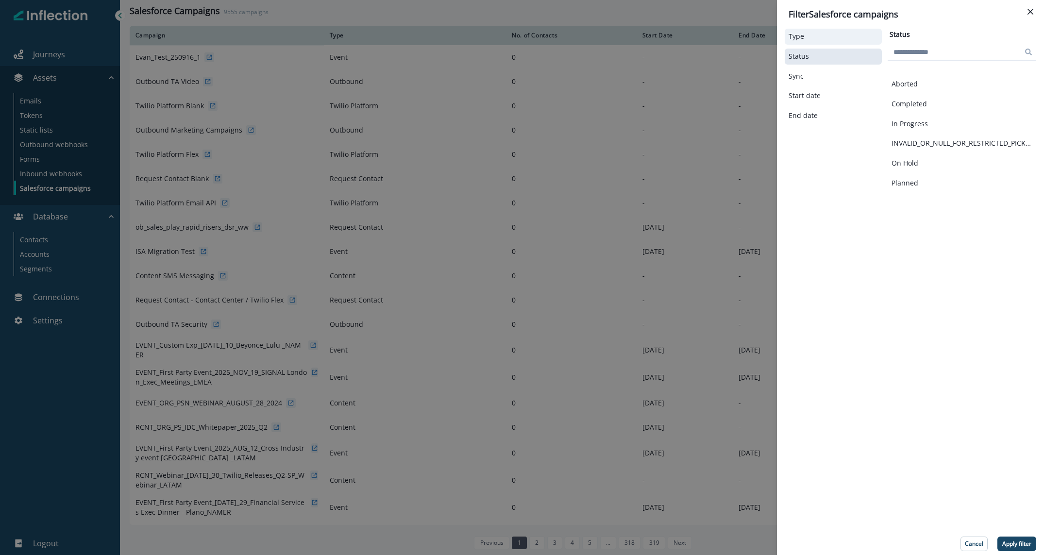
click at [694, 37] on button "Type" at bounding box center [833, 37] width 89 height 8
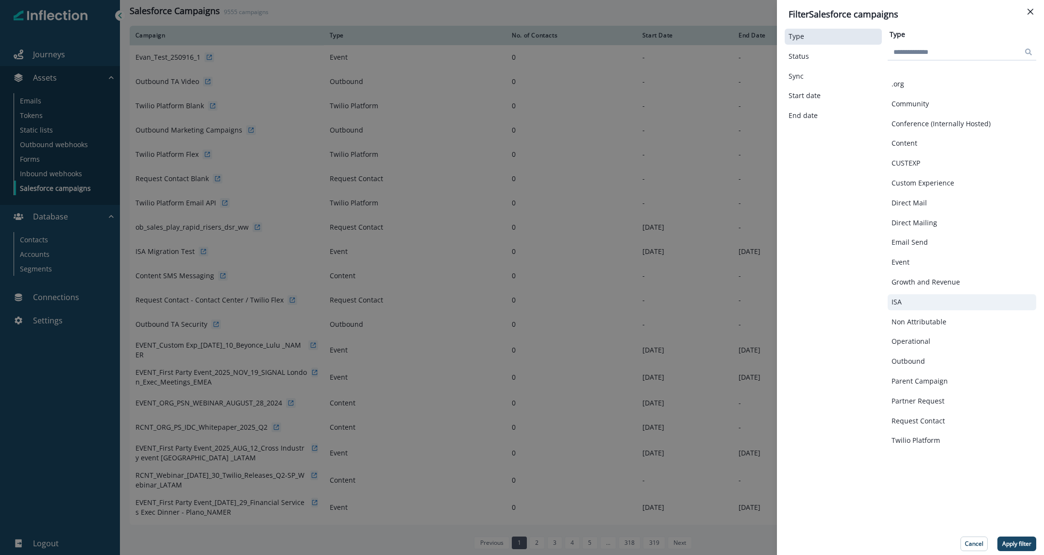
click at [694, 304] on button "ISA" at bounding box center [962, 302] width 141 height 8
click at [694, 282] on p "Growth and Revenue" at bounding box center [926, 282] width 68 height 8
click at [694, 323] on p "Non Attributable" at bounding box center [919, 322] width 55 height 8
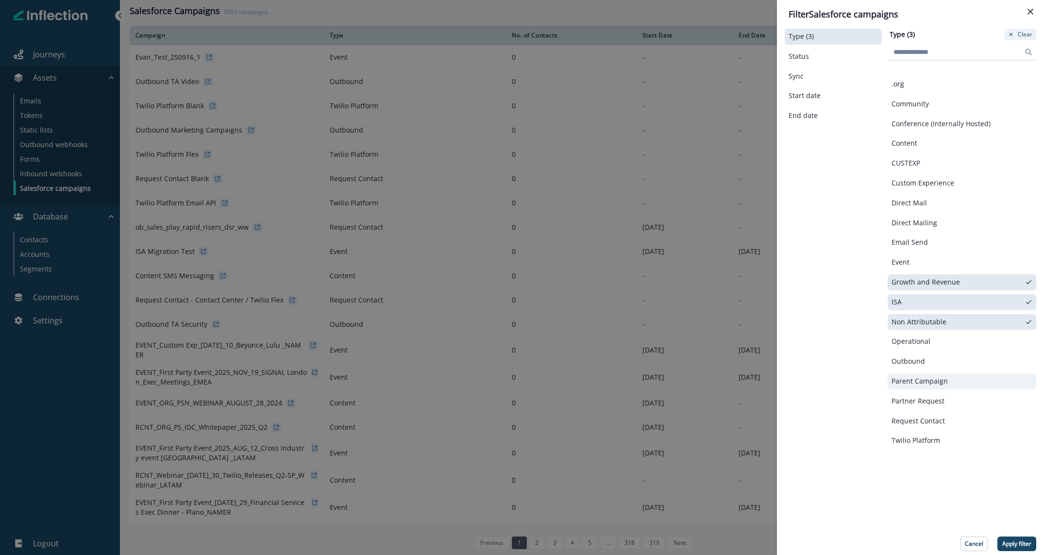
click at [694, 381] on p "Parent Campaign" at bounding box center [920, 381] width 56 height 8
click at [694, 84] on button ".org" at bounding box center [962, 84] width 141 height 8
click at [694, 243] on p "Email Send" at bounding box center [910, 242] width 36 height 8
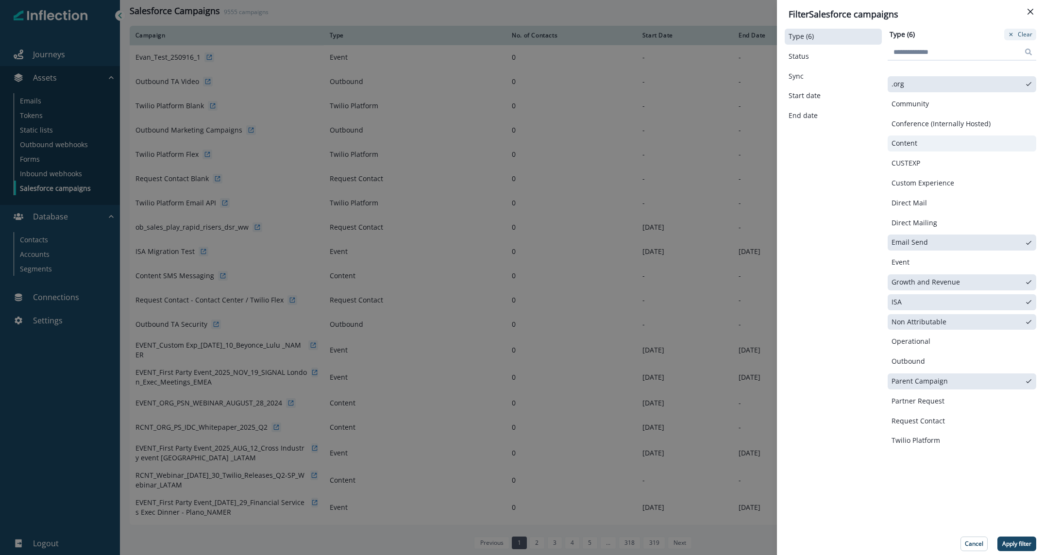
click at [694, 146] on button "Content" at bounding box center [962, 143] width 141 height 8
click at [694, 477] on p "Apply filter" at bounding box center [1016, 544] width 29 height 7
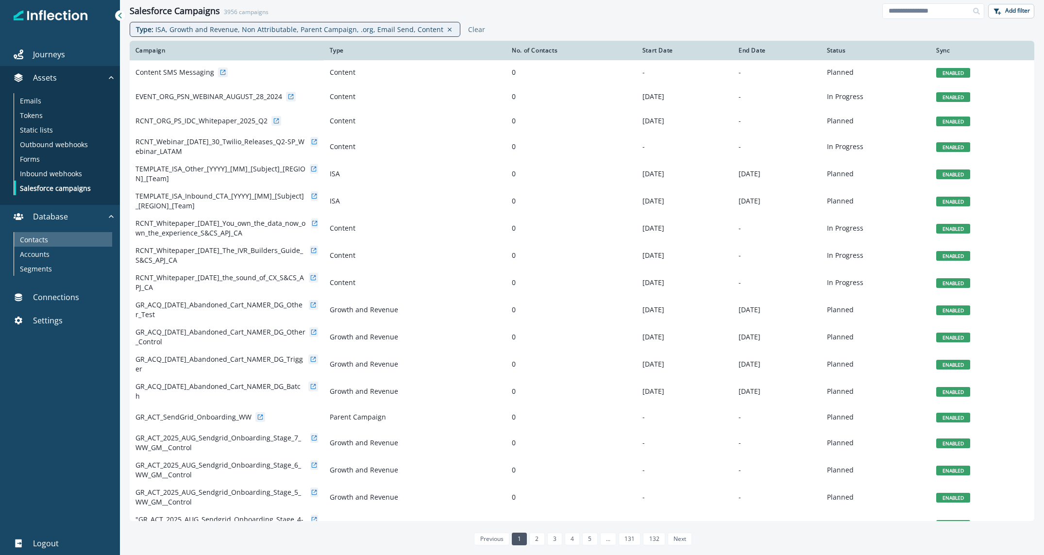
click at [51, 234] on div "Contacts" at bounding box center [63, 239] width 98 height 15
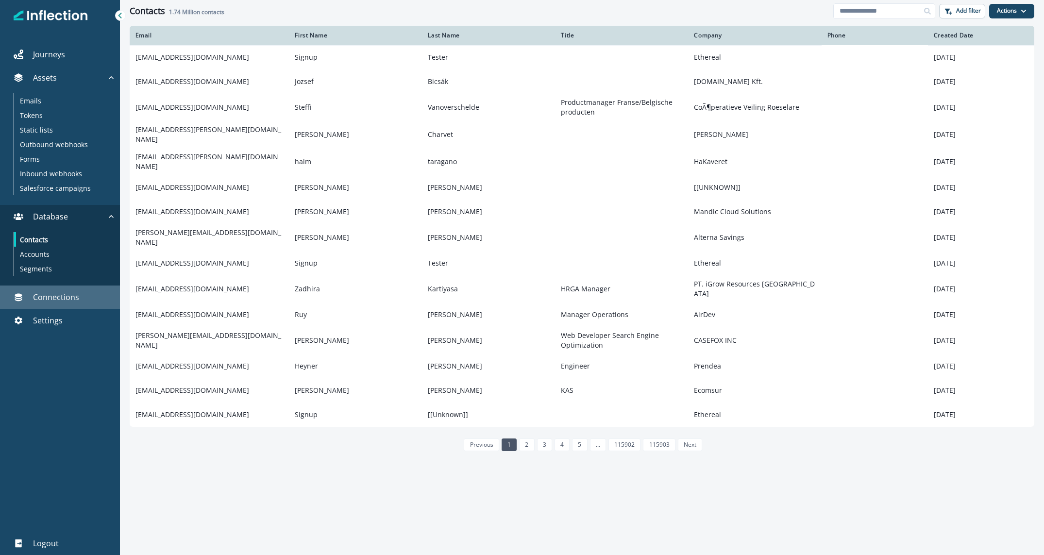
click at [52, 297] on p "Connections" at bounding box center [56, 297] width 46 height 12
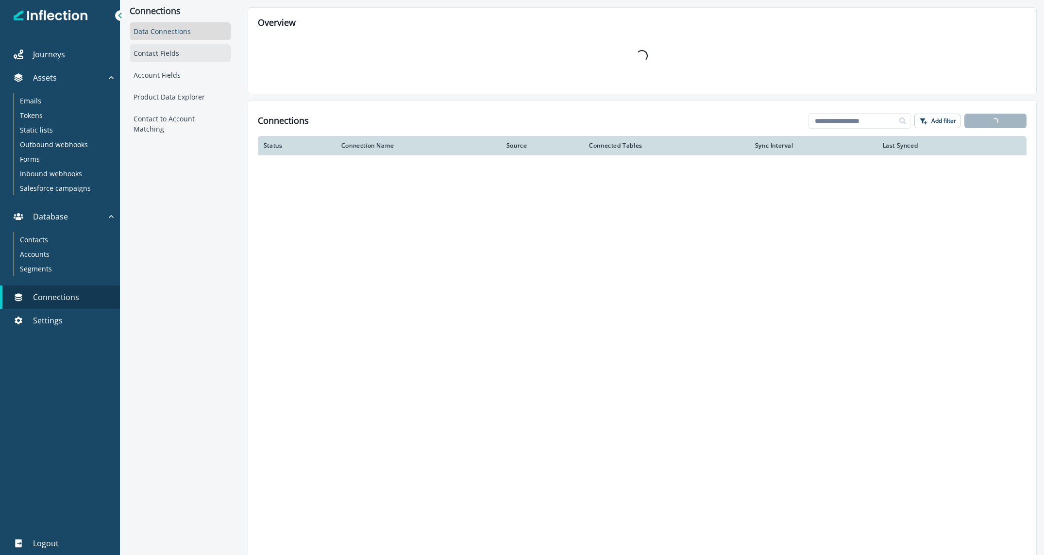
click at [176, 52] on div "Contact Fields" at bounding box center [180, 53] width 101 height 18
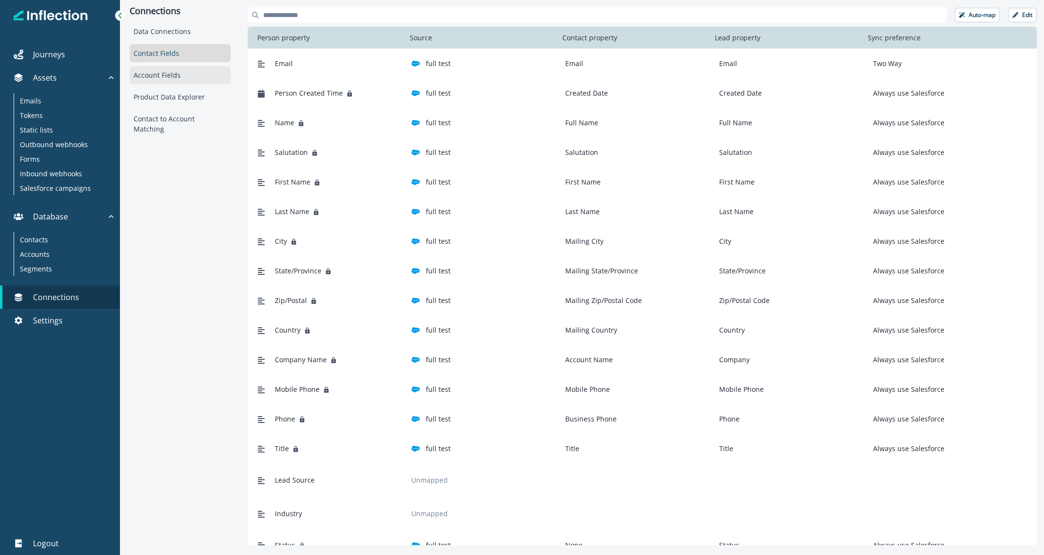
click at [165, 76] on div "Account Fields" at bounding box center [180, 75] width 101 height 18
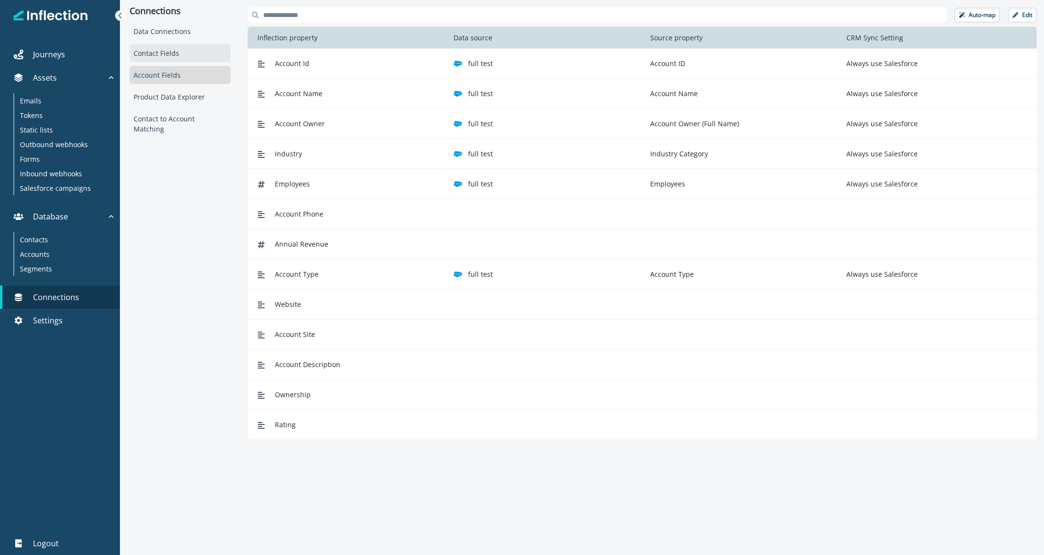
click at [173, 54] on div "Contact Fields" at bounding box center [180, 53] width 101 height 18
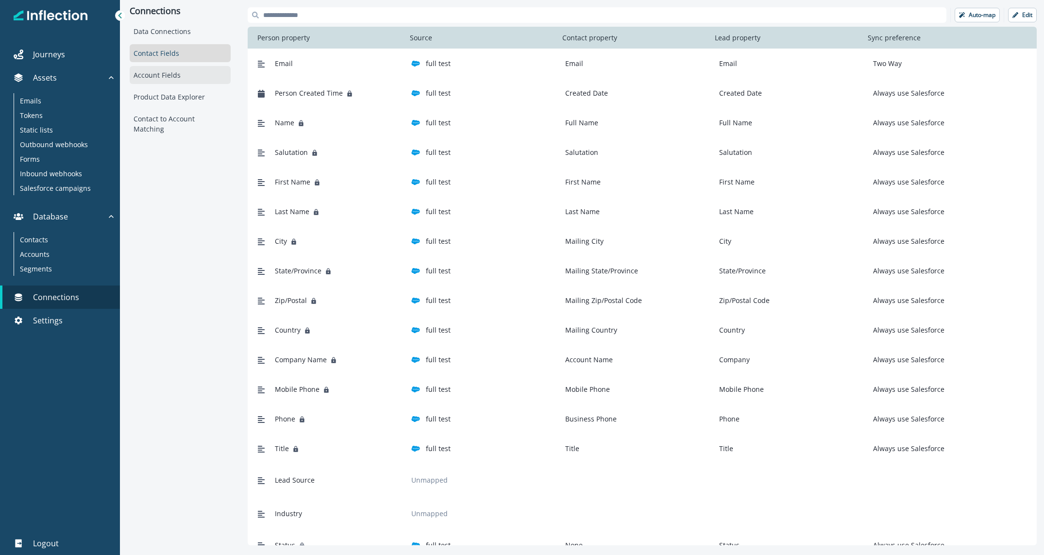
click at [176, 73] on div "Account Fields" at bounding box center [180, 75] width 101 height 18
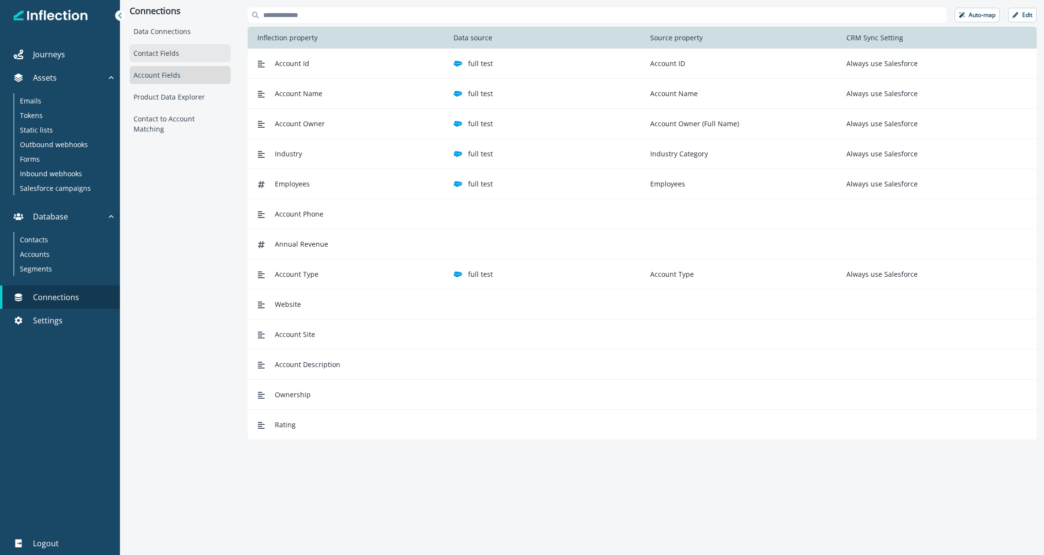
click at [174, 52] on div "Contact Fields" at bounding box center [180, 53] width 101 height 18
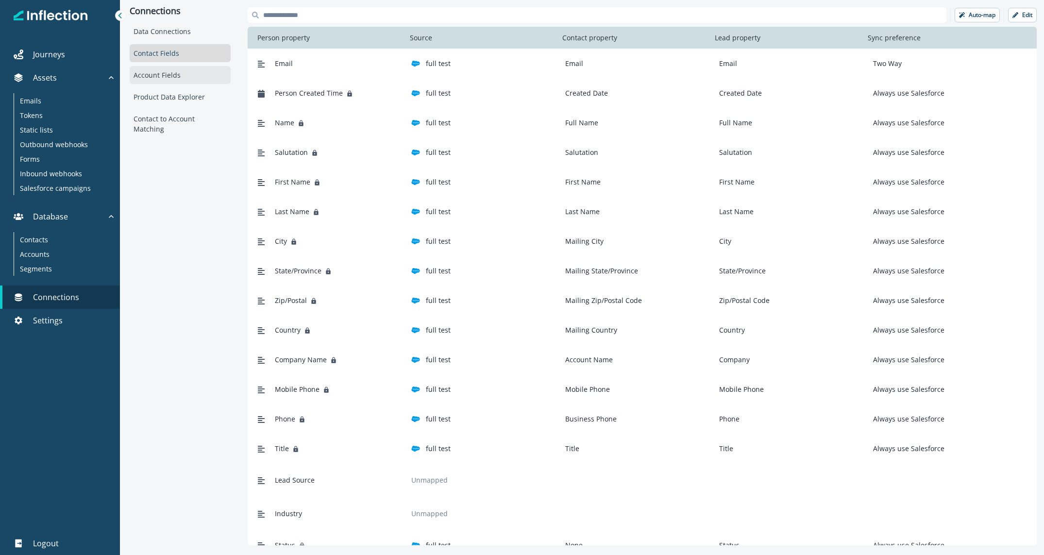
click at [172, 70] on div "Account Fields" at bounding box center [180, 75] width 101 height 18
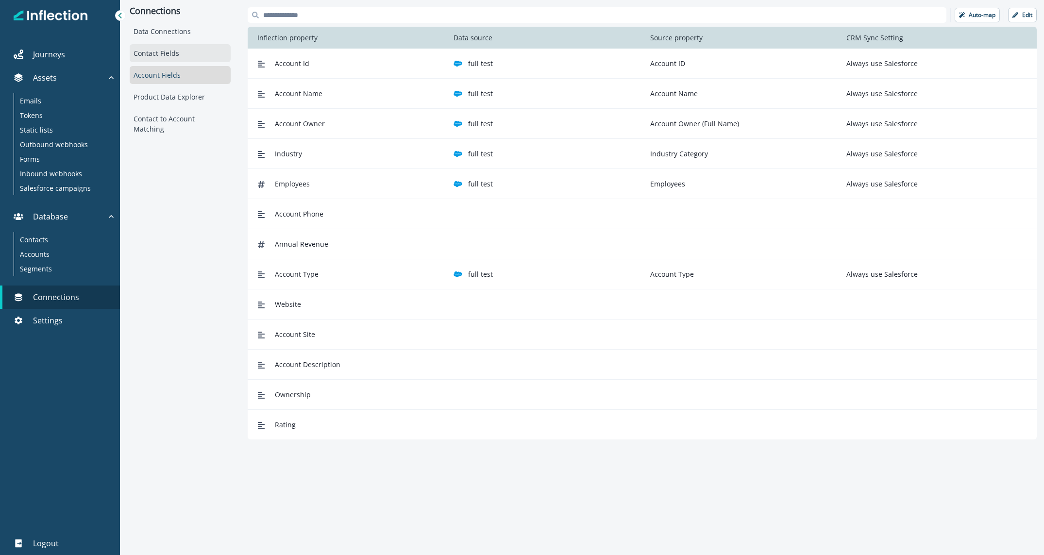
click at [172, 58] on div "Contact Fields" at bounding box center [180, 53] width 101 height 18
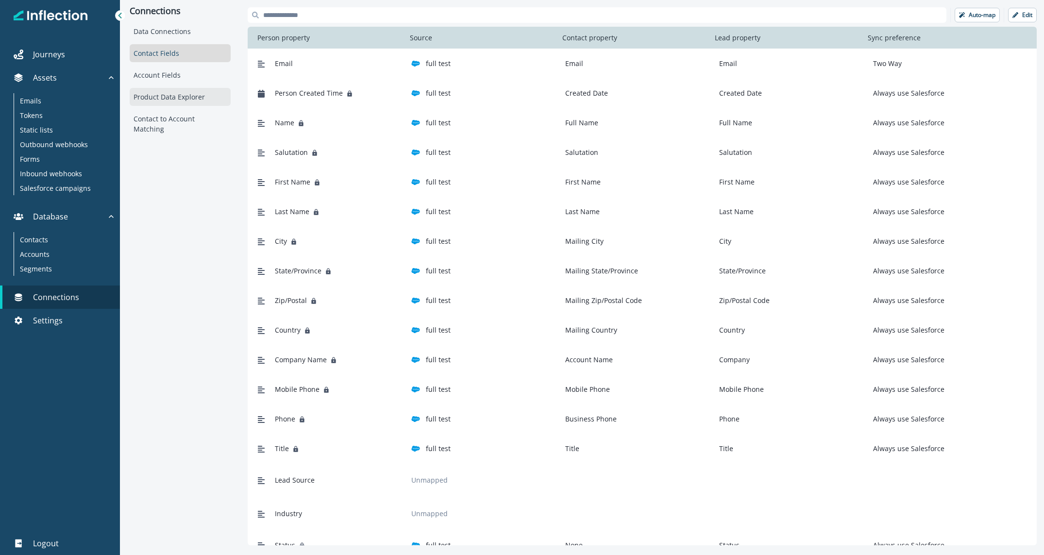
click at [171, 91] on div "Product Data Explorer" at bounding box center [180, 97] width 101 height 18
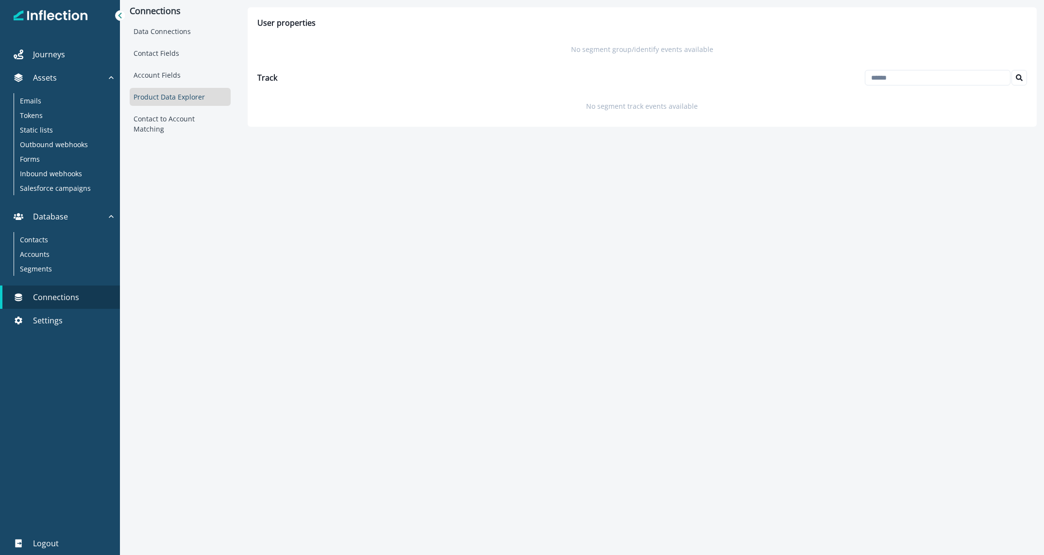
click at [166, 62] on div "Data Connections Contact Fields Account Fields Product Data Explorer Contact to…" at bounding box center [180, 80] width 101 height 116
click at [168, 70] on div "Account Fields" at bounding box center [180, 75] width 101 height 18
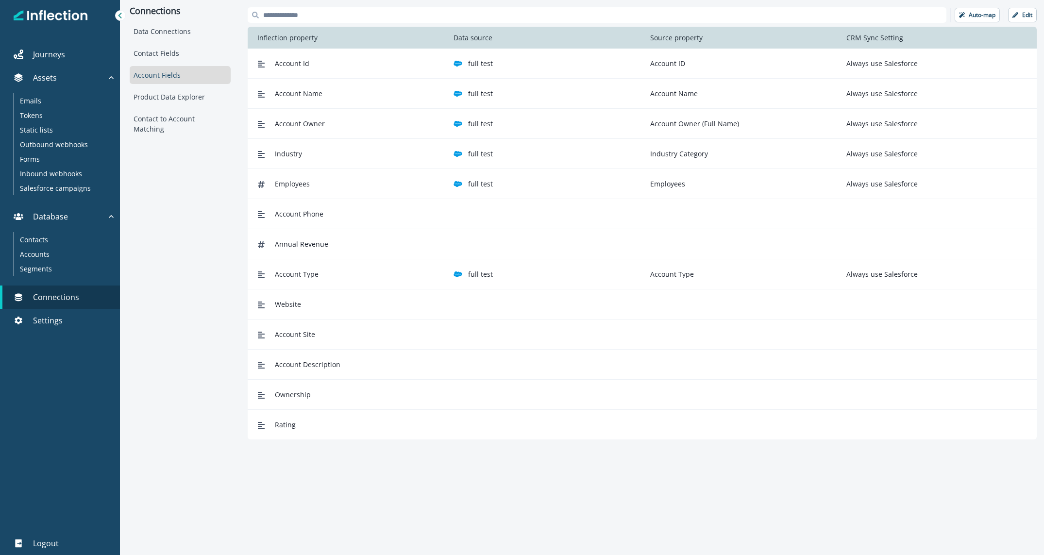
click at [166, 63] on div "Data Connections Contact Fields Account Fields Product Data Explorer Contact to…" at bounding box center [180, 80] width 101 height 116
click at [168, 58] on div "Contact Fields" at bounding box center [180, 53] width 101 height 18
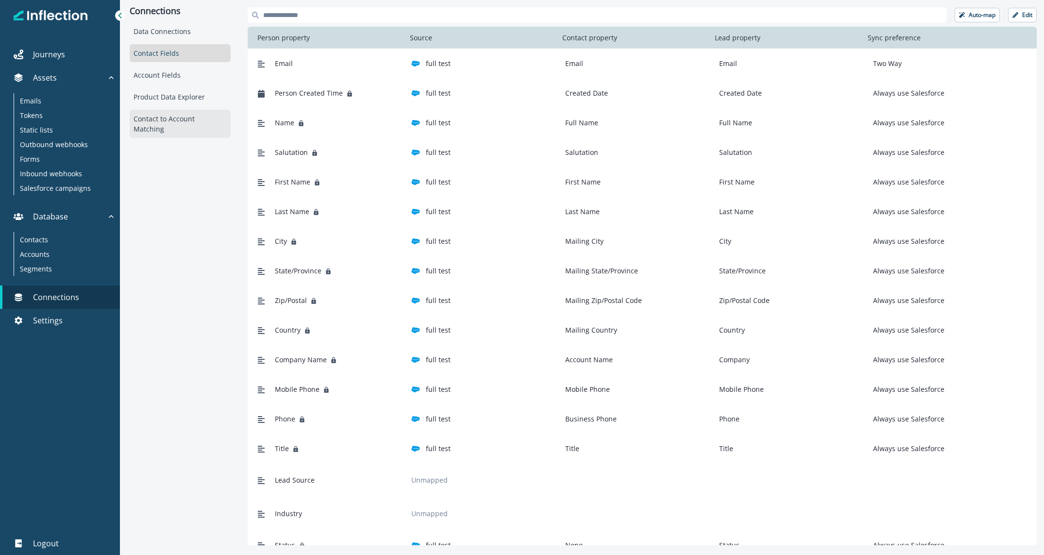
click at [168, 112] on div "Contact to Account Matching" at bounding box center [180, 124] width 101 height 28
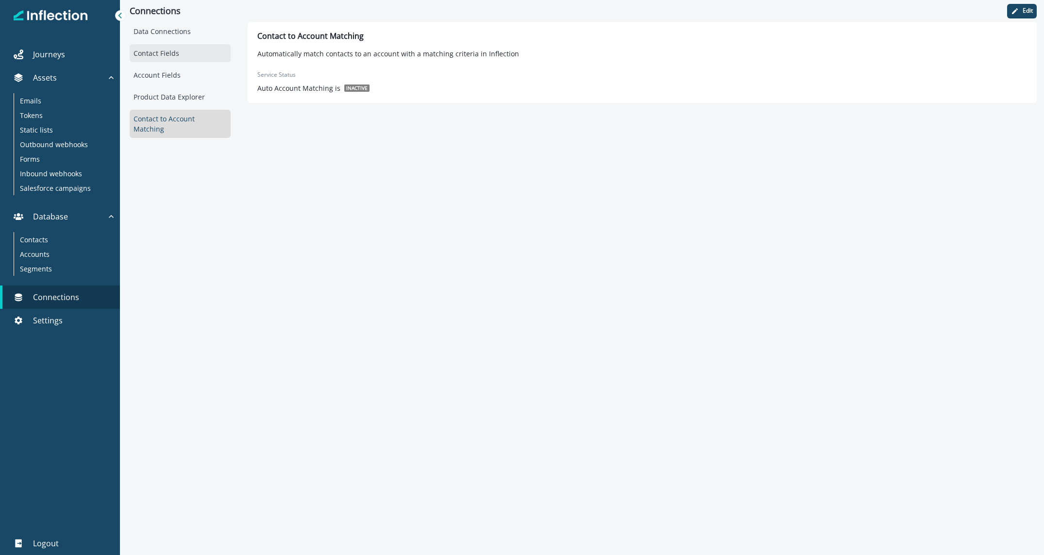
click at [168, 54] on div "Contact Fields" at bounding box center [180, 53] width 101 height 18
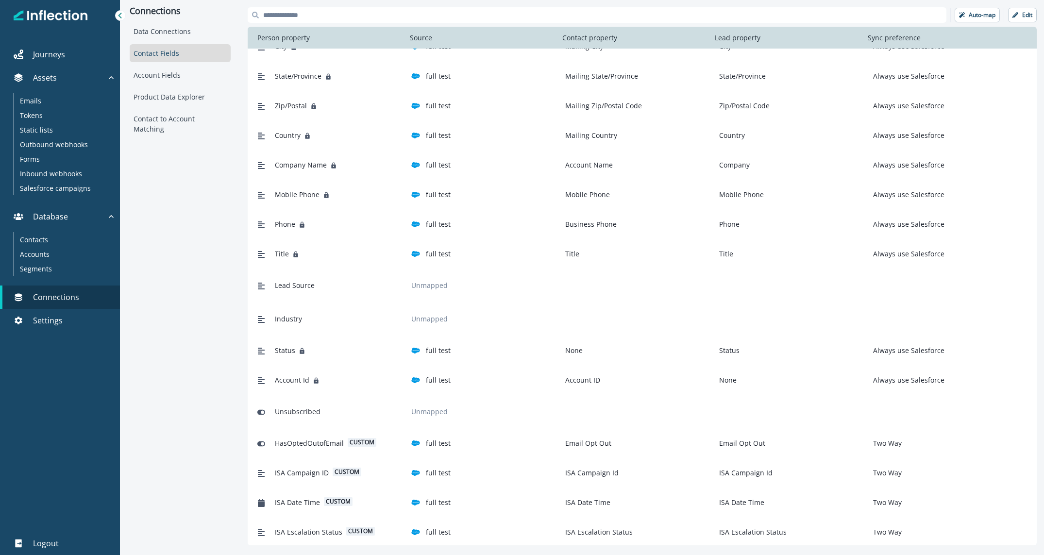
scroll to position [255, 0]
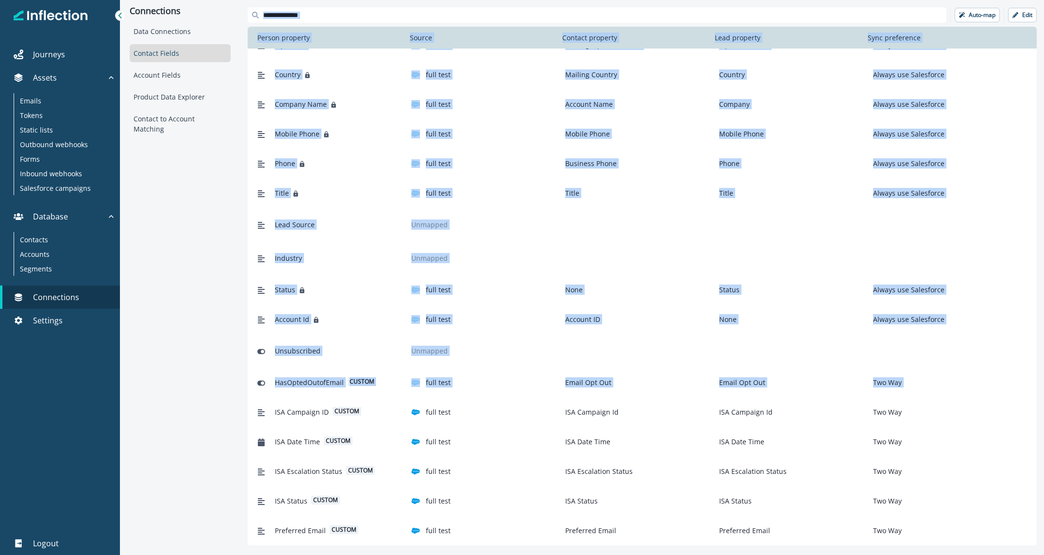
drag, startPoint x: 235, startPoint y: 404, endPoint x: 268, endPoint y: 413, distance: 34.3
click at [268, 413] on div "Connections Data Connections Contact Fields Account Fields Product Data Explore…" at bounding box center [582, 276] width 924 height 553
click at [231, 403] on div "Connections Data Connections Contact Fields Account Fields Product Data Explore…" at bounding box center [180, 276] width 120 height 553
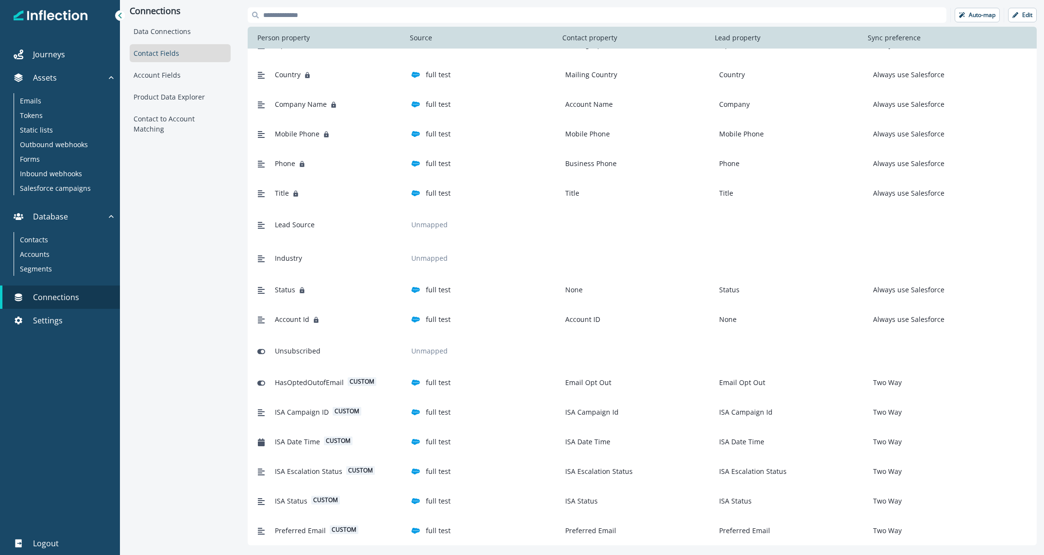
click at [183, 212] on div "Connections Data Connections Contact Fields Account Fields Product Data Explore…" at bounding box center [180, 276] width 120 height 553
click at [50, 101] on div "Emails" at bounding box center [63, 100] width 98 height 15
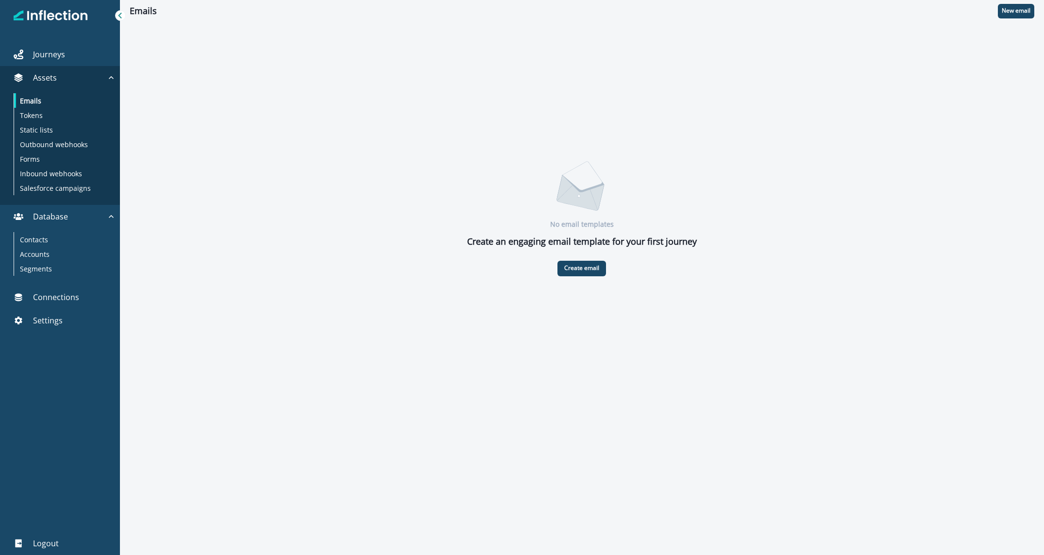
click at [118, 13] on icon at bounding box center [120, 15] width 7 height 7
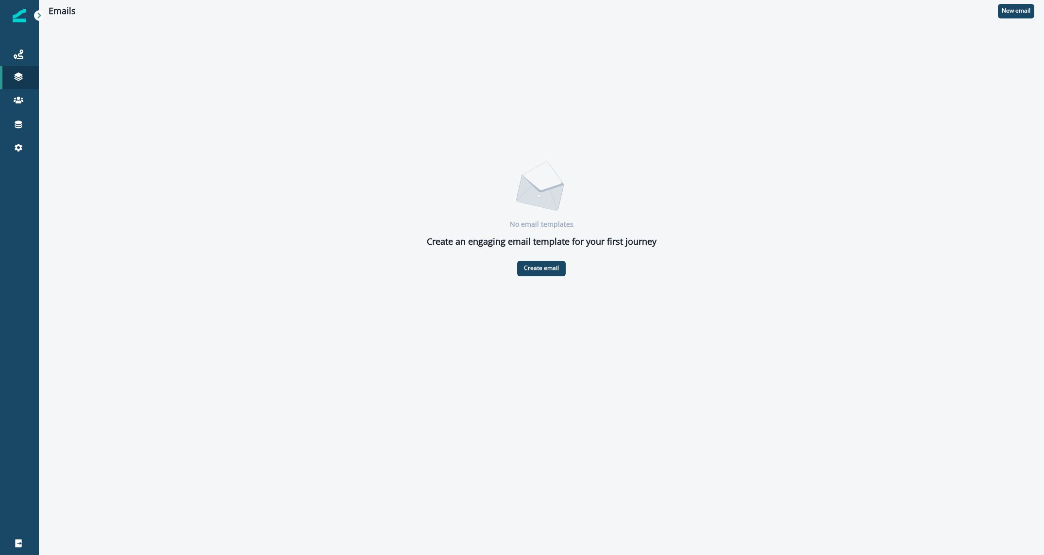
click at [39, 15] on icon at bounding box center [39, 15] width 7 height 7
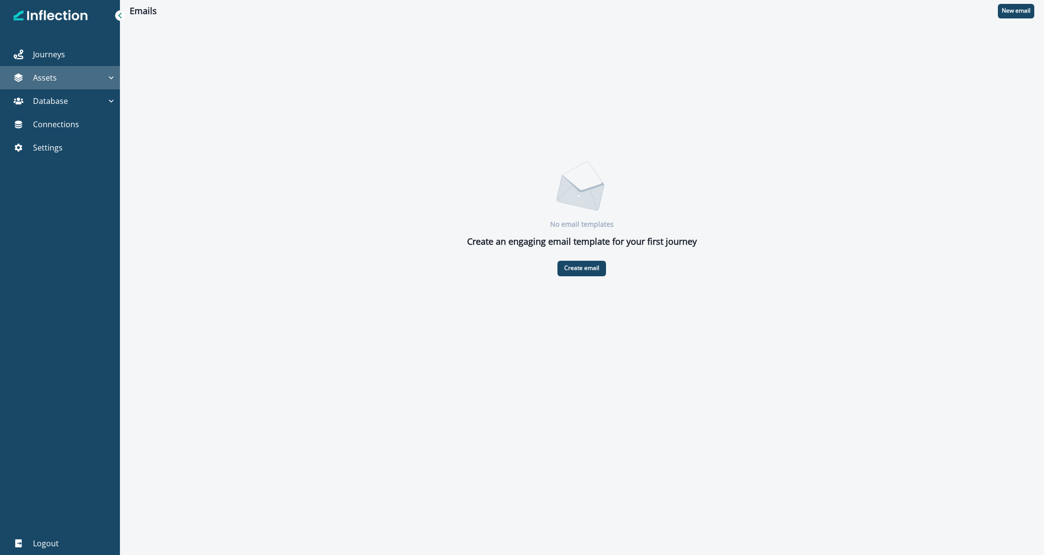
click at [108, 77] on icon "button" at bounding box center [111, 78] width 10 height 10
